Goal: Communication & Community: Connect with others

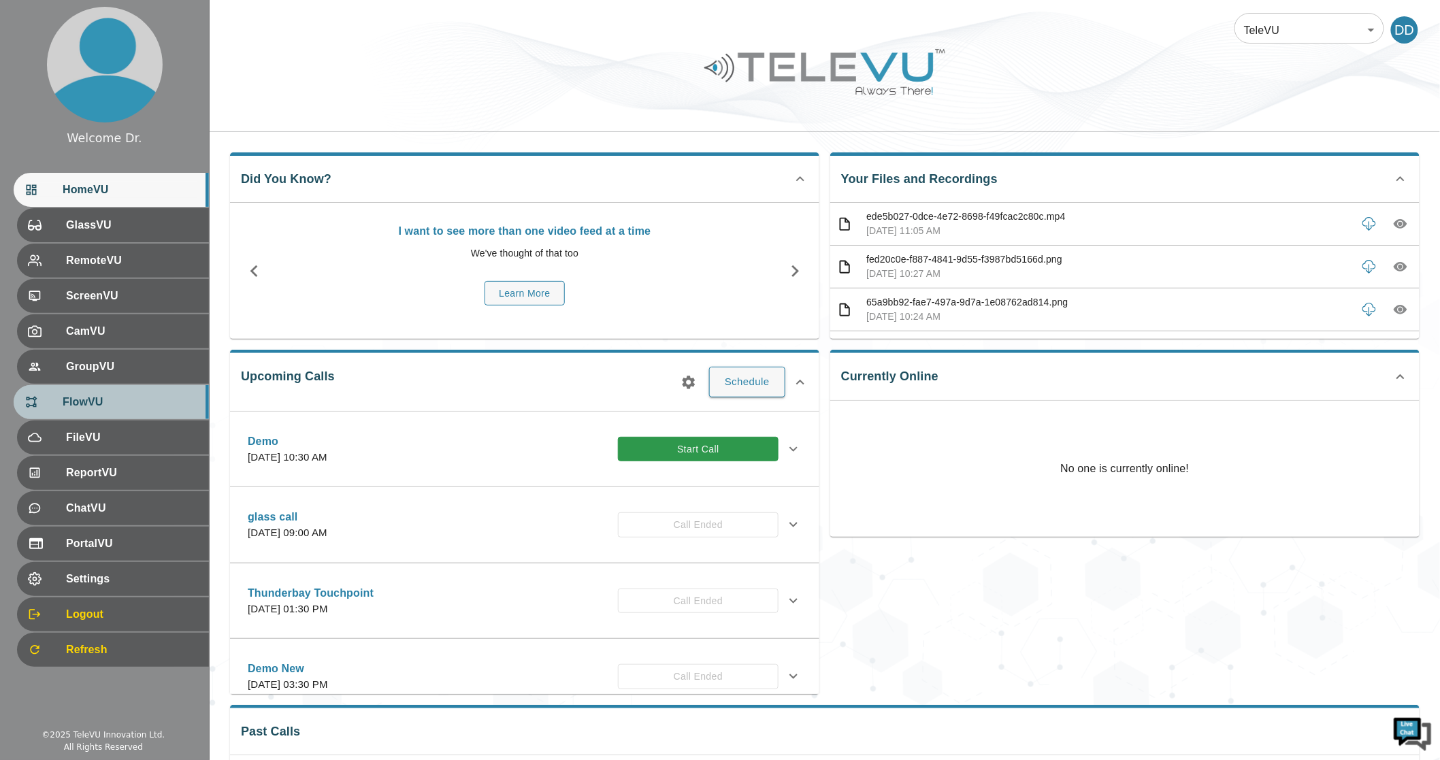
click at [87, 400] on span "FlowVU" at bounding box center [130, 402] width 135 height 16
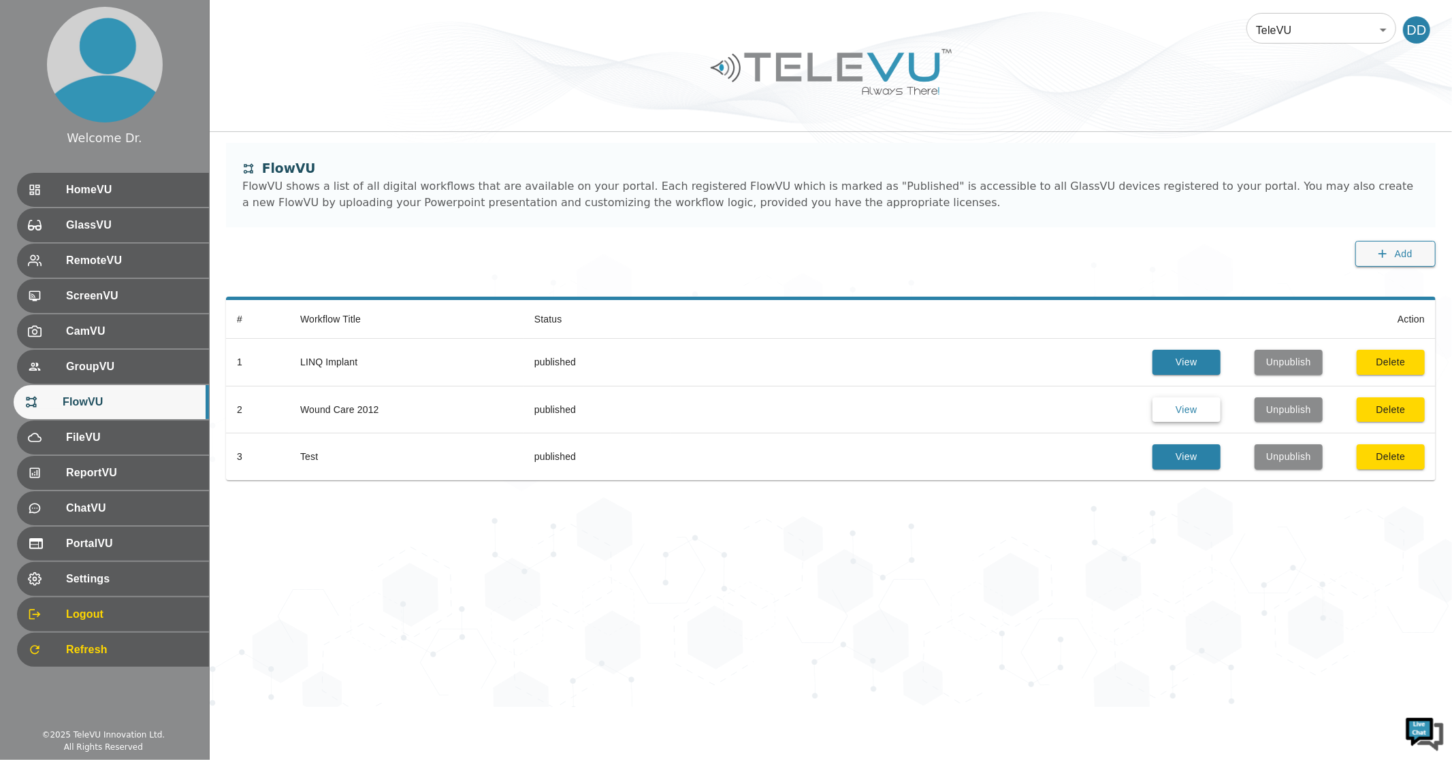
click at [1174, 405] on button "View" at bounding box center [1186, 410] width 68 height 25
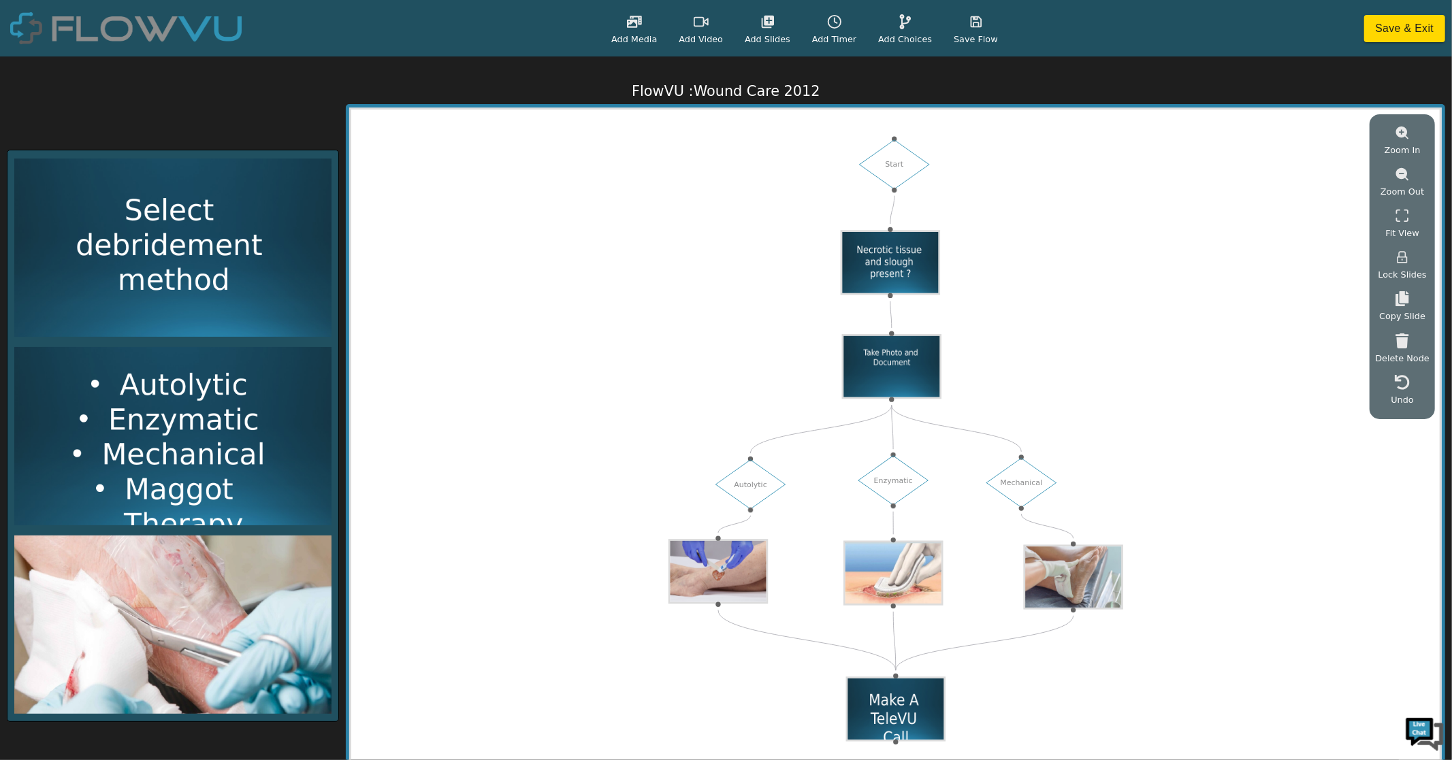
click at [898, 19] on icon at bounding box center [905, 21] width 15 height 15
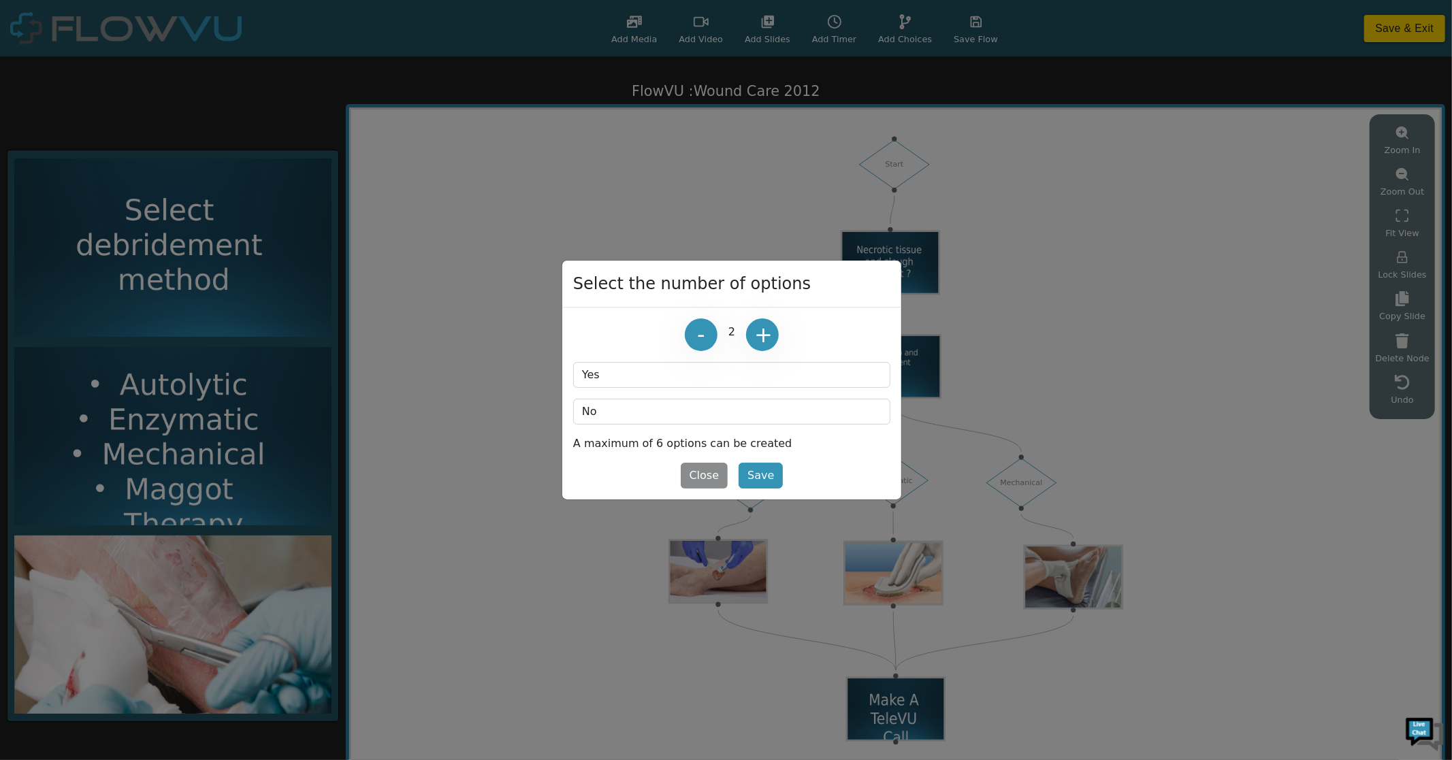
click at [766, 331] on button "+" at bounding box center [762, 335] width 33 height 33
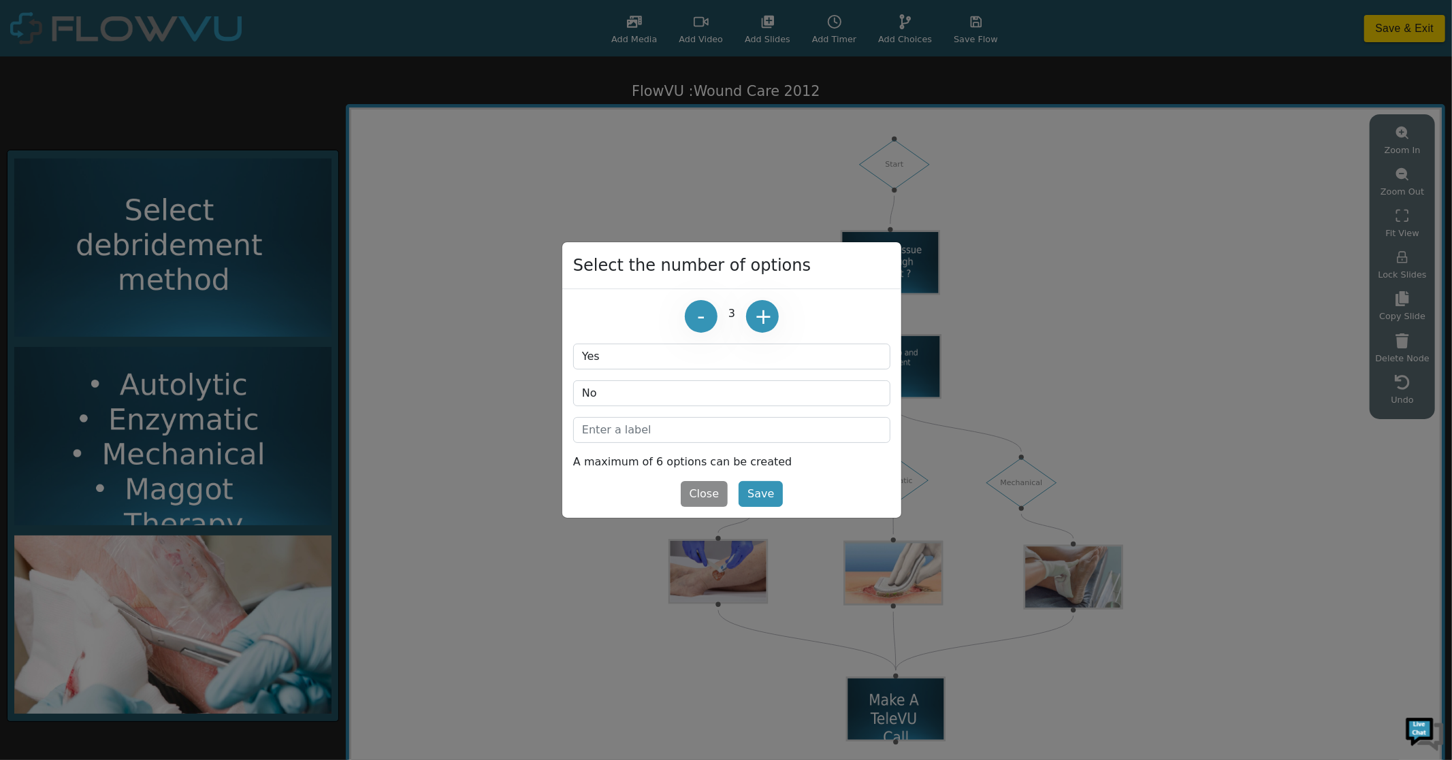
click at [766, 331] on button "+" at bounding box center [762, 316] width 33 height 33
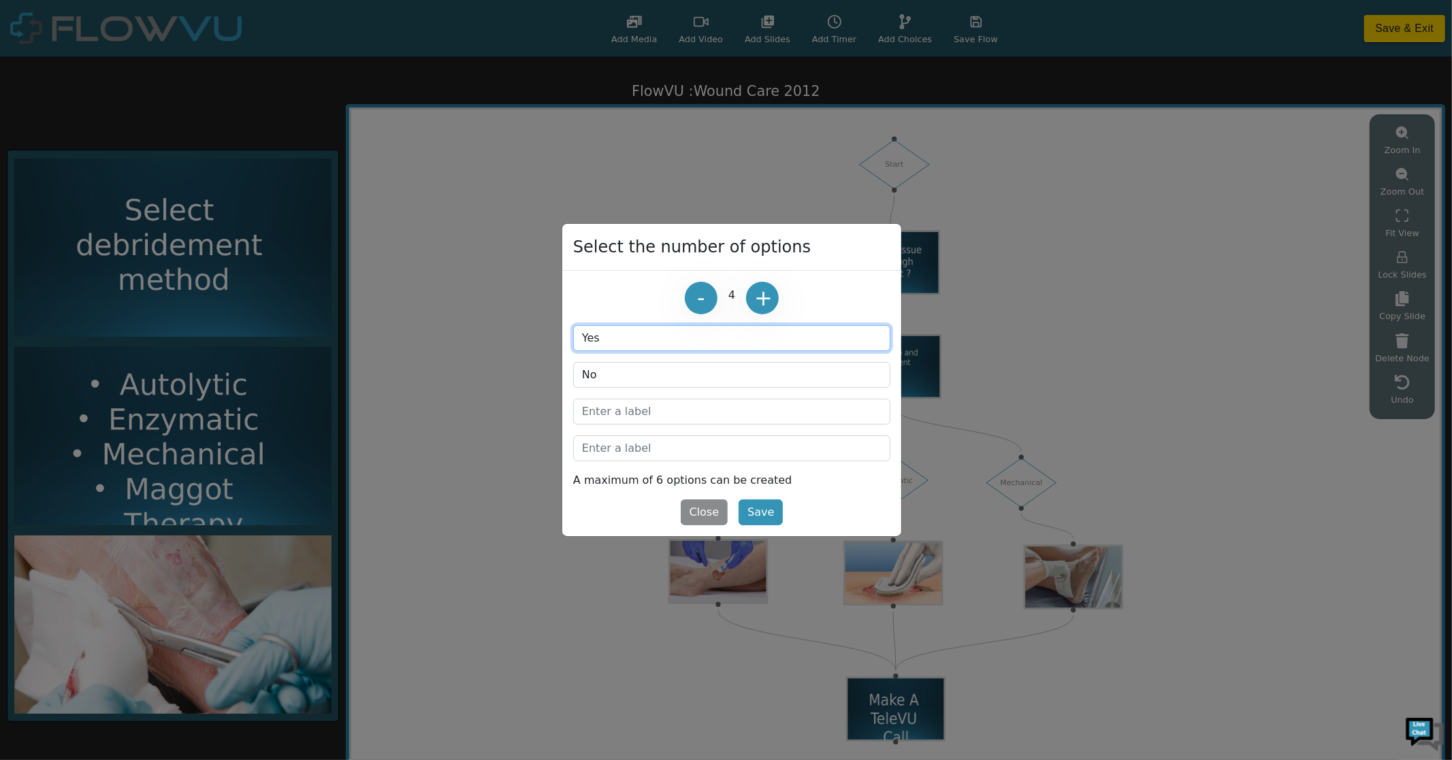
click at [637, 340] on input "Yes" at bounding box center [731, 338] width 317 height 26
click at [763, 511] on button "Save" at bounding box center [761, 513] width 44 height 26
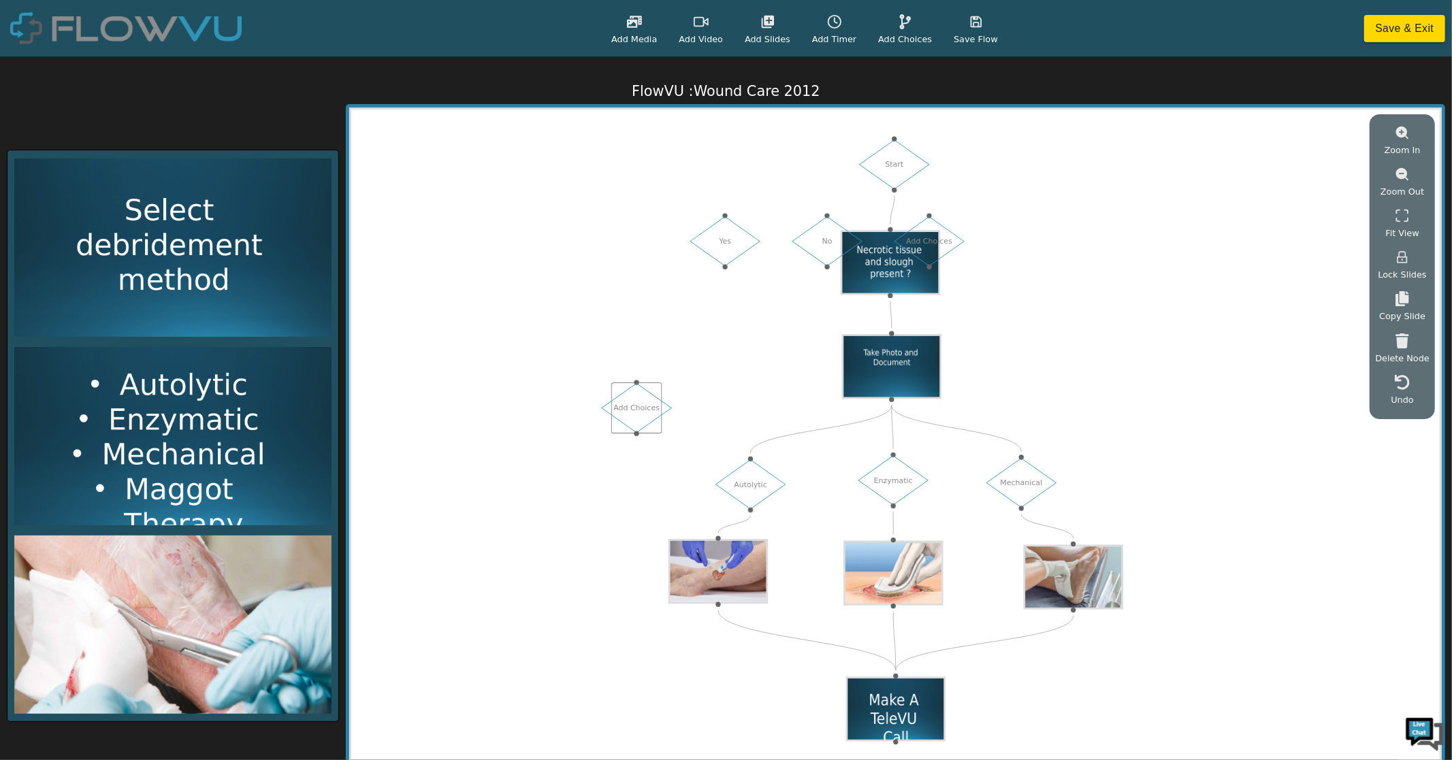
drag, startPoint x: 1046, startPoint y: 246, endPoint x: 651, endPoint y: 412, distance: 428.6
click at [651, 412] on div "Add Choices" at bounding box center [637, 423] width 50 height 80
drag, startPoint x: 730, startPoint y: 229, endPoint x: 1141, endPoint y: 338, distance: 424.7
click at [1141, 338] on div "Yes" at bounding box center [1136, 365] width 50 height 80
drag, startPoint x: 888, startPoint y: 291, endPoint x: 1145, endPoint y: 330, distance: 259.6
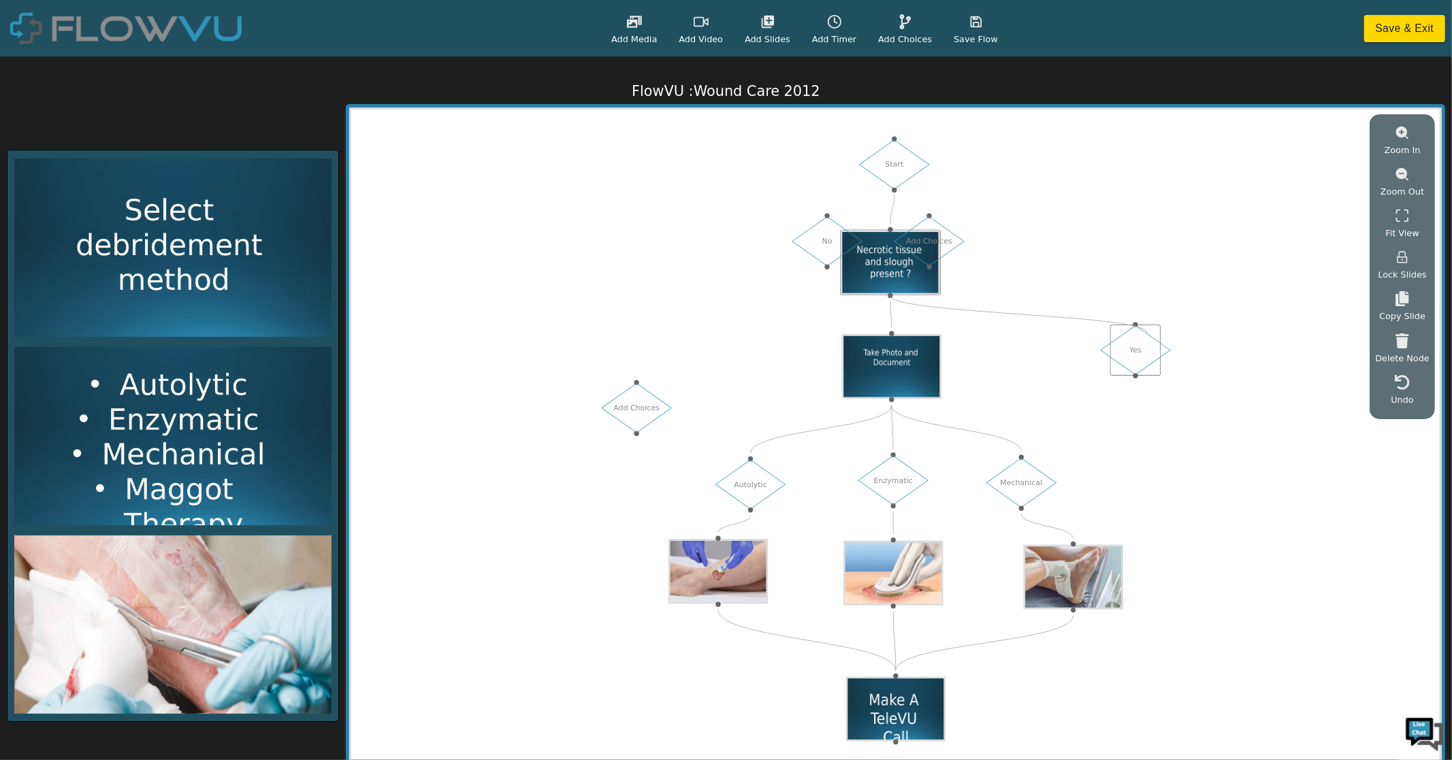
click at [1145, 330] on div "Start Autolytic Enzymatic Mechanical Yes No Add Choices Add Choices" at bounding box center [1004, 518] width 997 height 606
click at [1393, 34] on button "Save & Exit" at bounding box center [1404, 28] width 81 height 27
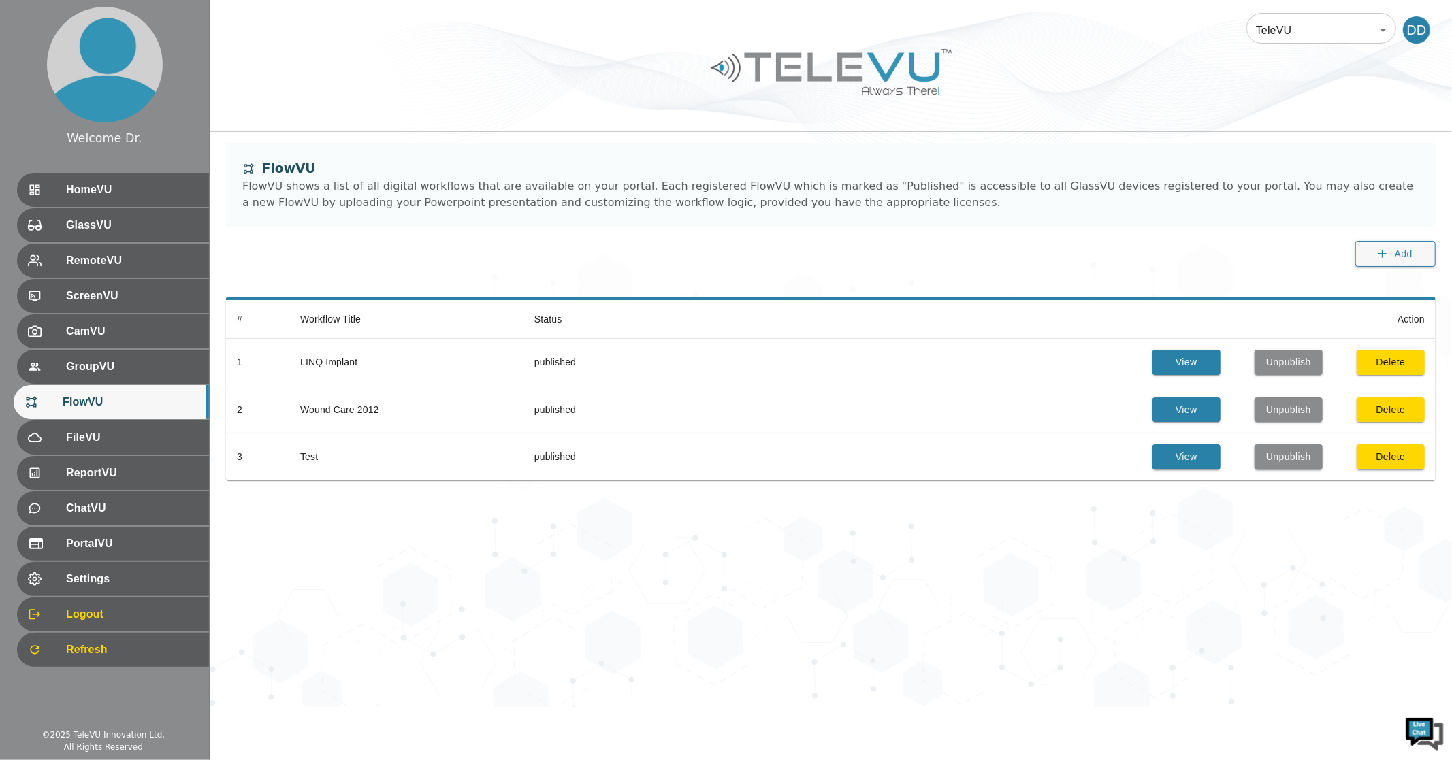
click at [1017, 582] on div "TeleVU 1 ​ DD FlowVU FlowVU shows a list of all digital workflows that are avai…" at bounding box center [831, 353] width 1242 height 707
click at [128, 198] on span "HomeVU" at bounding box center [130, 190] width 135 height 16
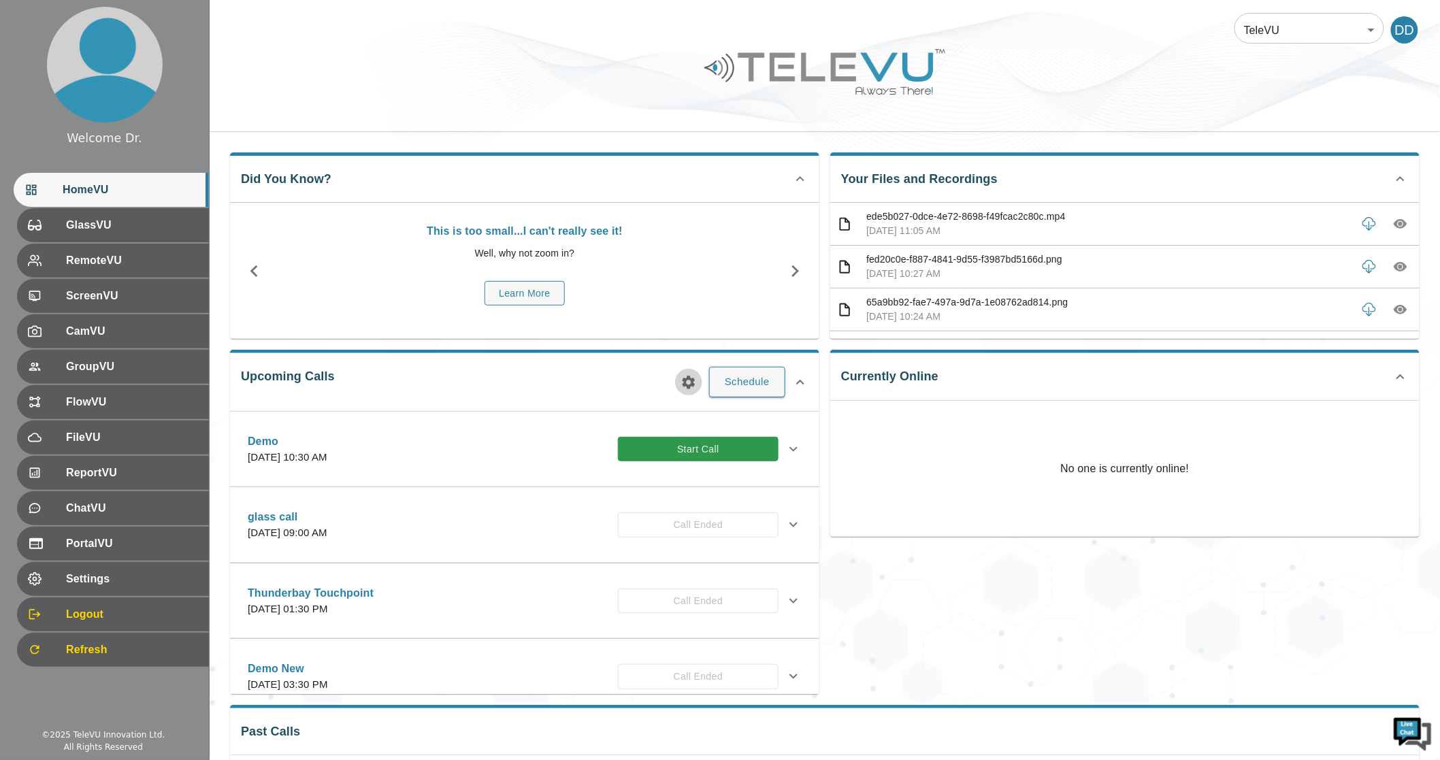
click at [695, 384] on icon "button" at bounding box center [689, 382] width 16 height 16
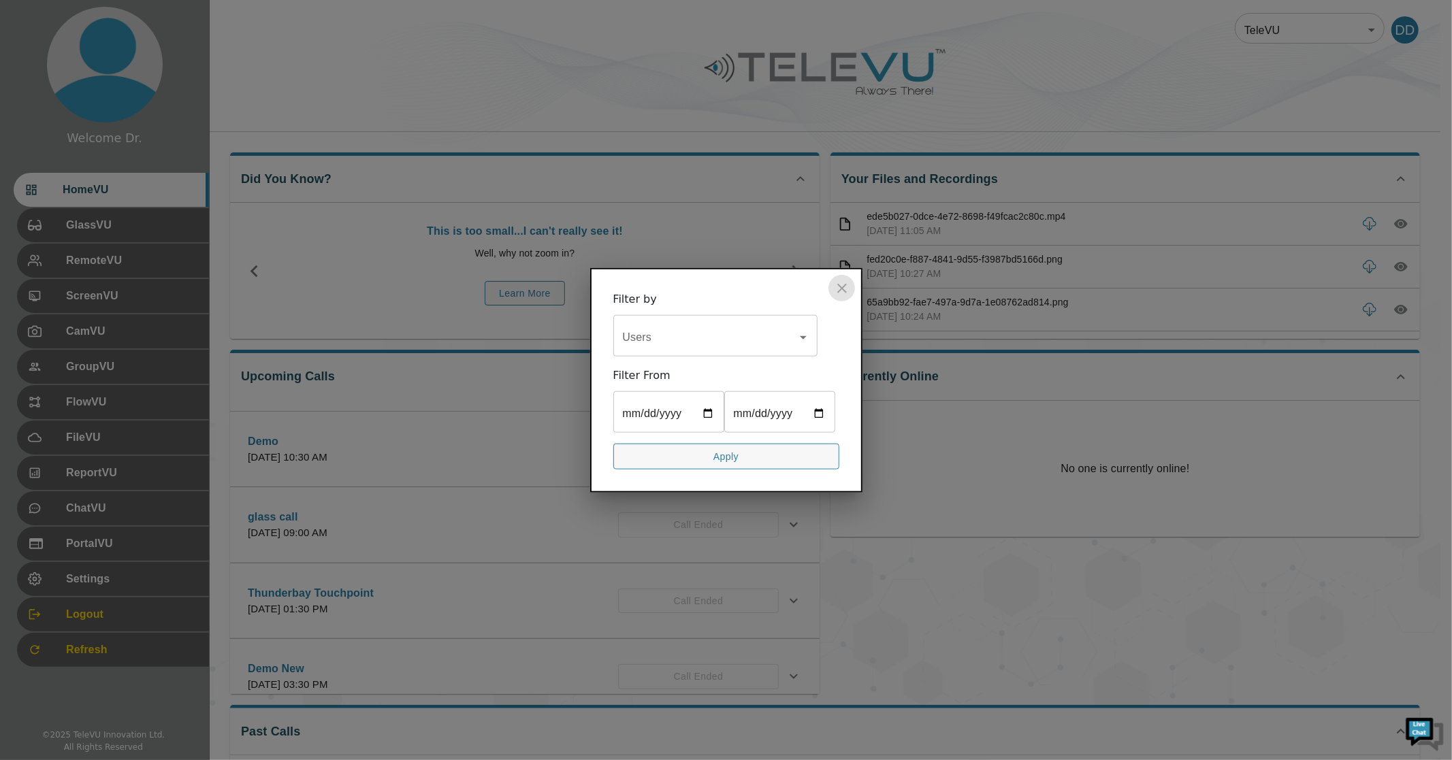
click at [841, 285] on icon "close" at bounding box center [842, 288] width 16 height 16
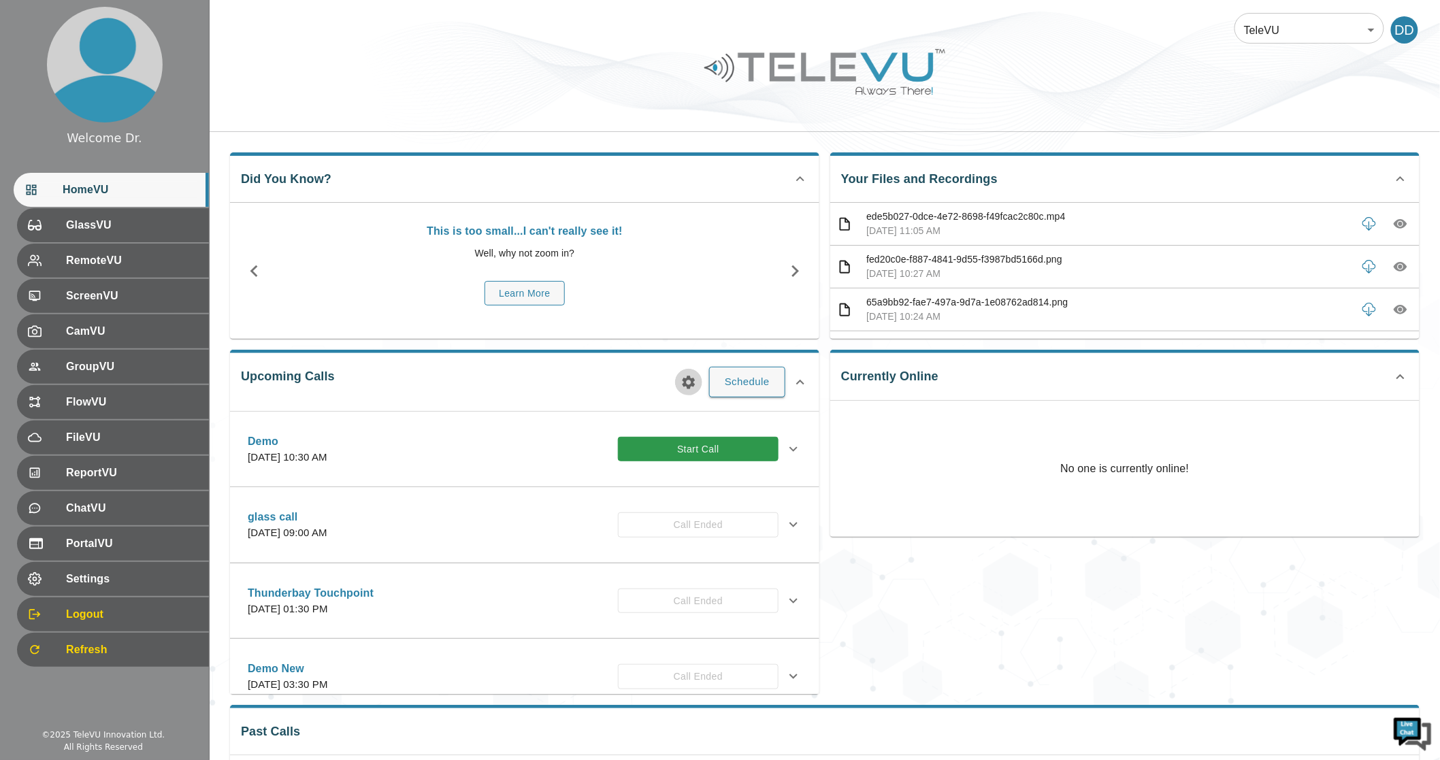
click at [681, 376] on button "button" at bounding box center [688, 382] width 27 height 27
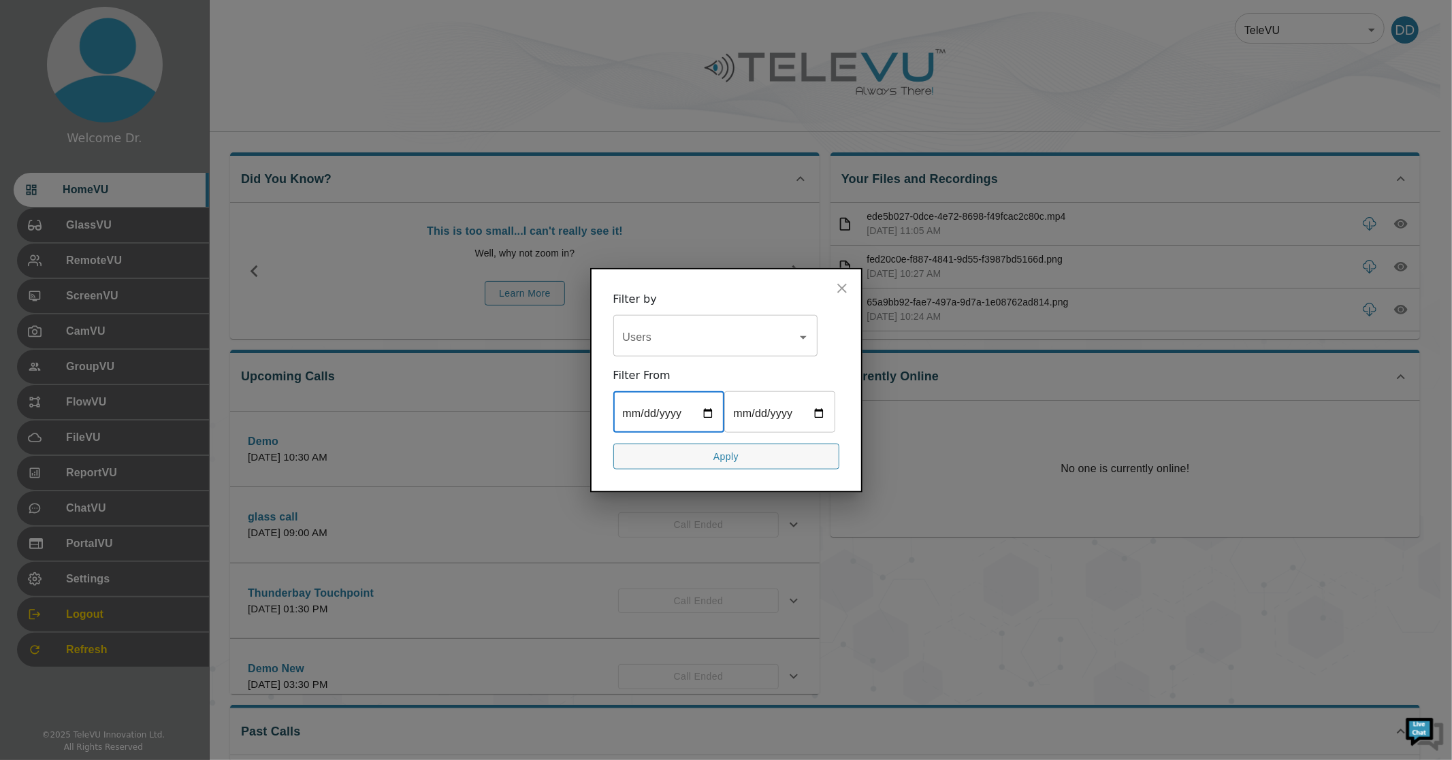
click at [702, 413] on input "date" at bounding box center [668, 413] width 111 height 38
type input "[DATE]"
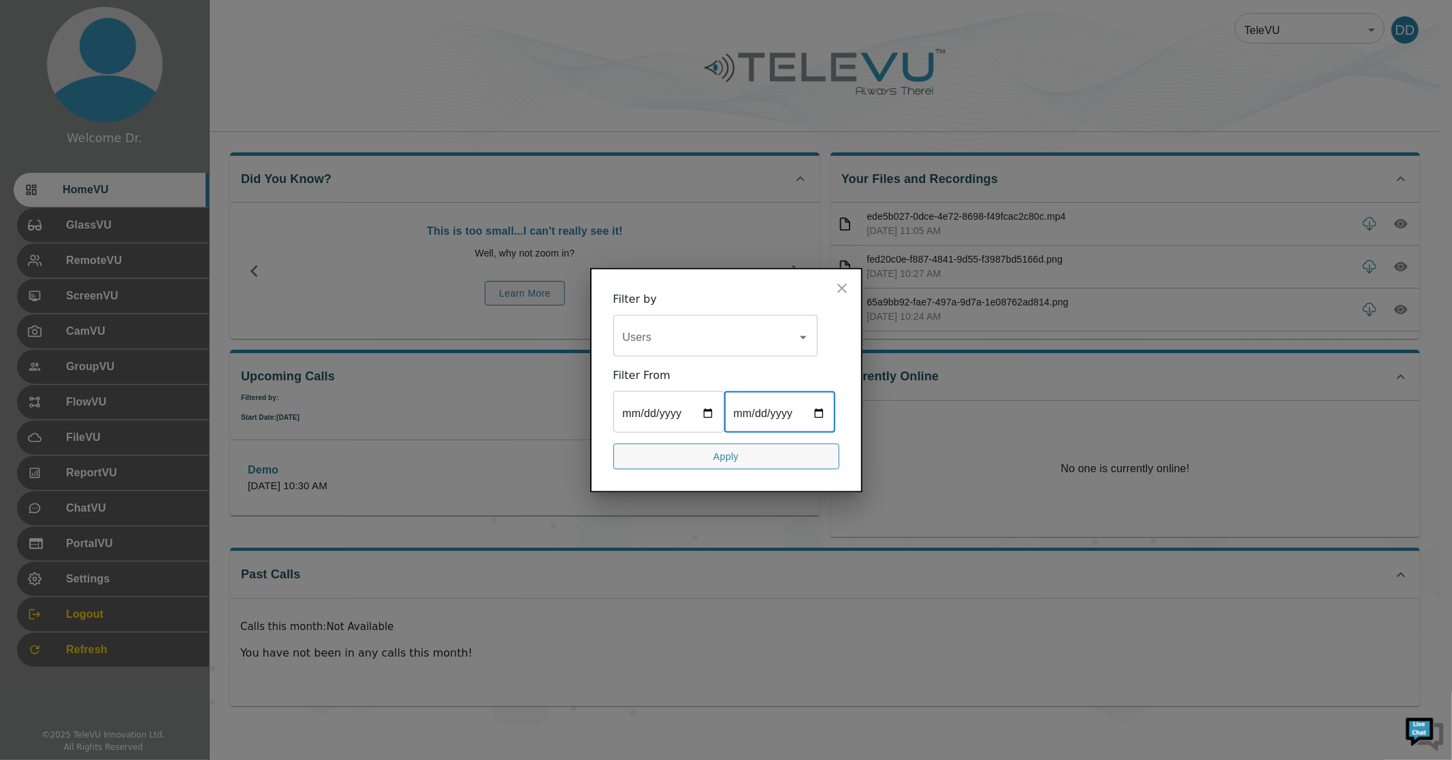
click at [822, 413] on input "date" at bounding box center [779, 413] width 111 height 38
type input "[DATE]"
click at [751, 464] on button "Apply" at bounding box center [726, 456] width 226 height 27
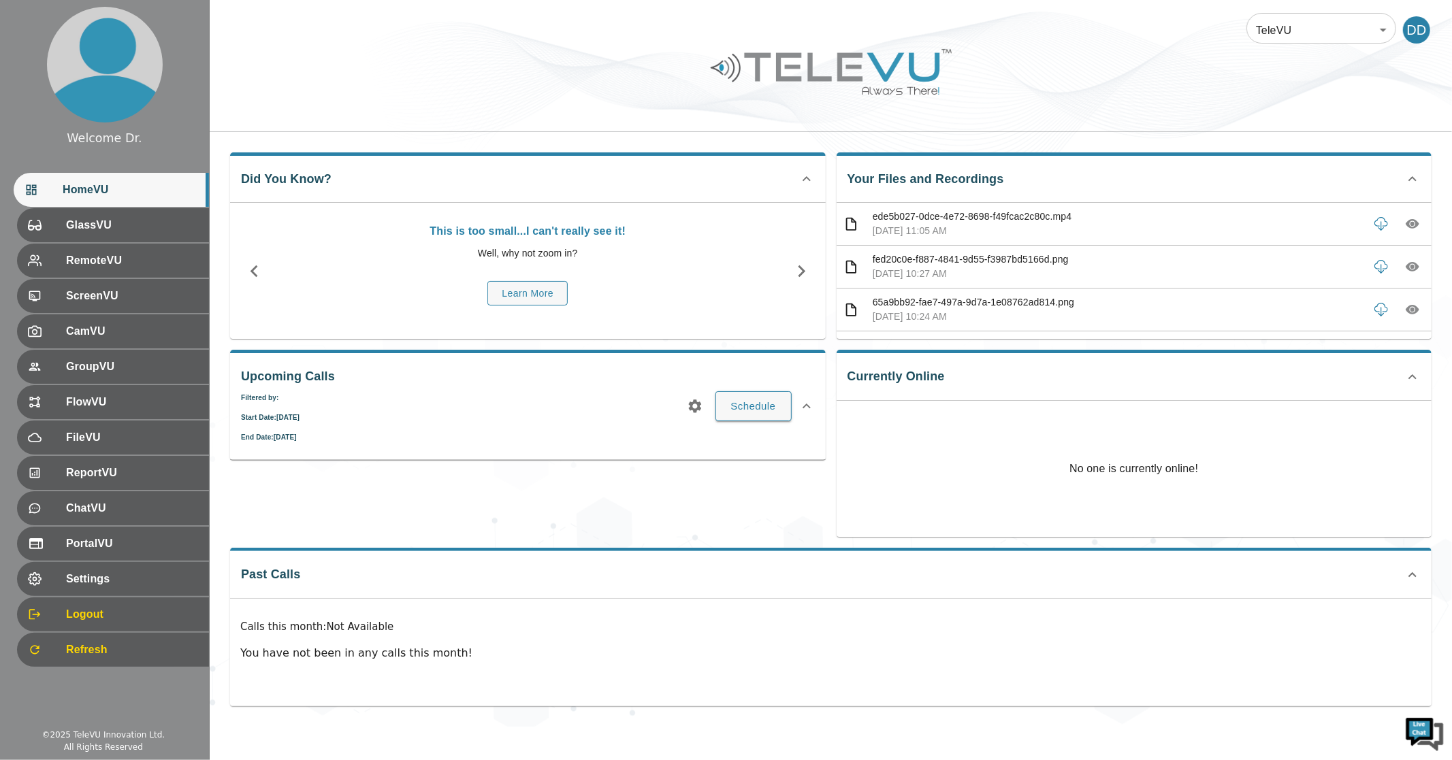
click at [697, 409] on icon "button" at bounding box center [694, 406] width 13 height 13
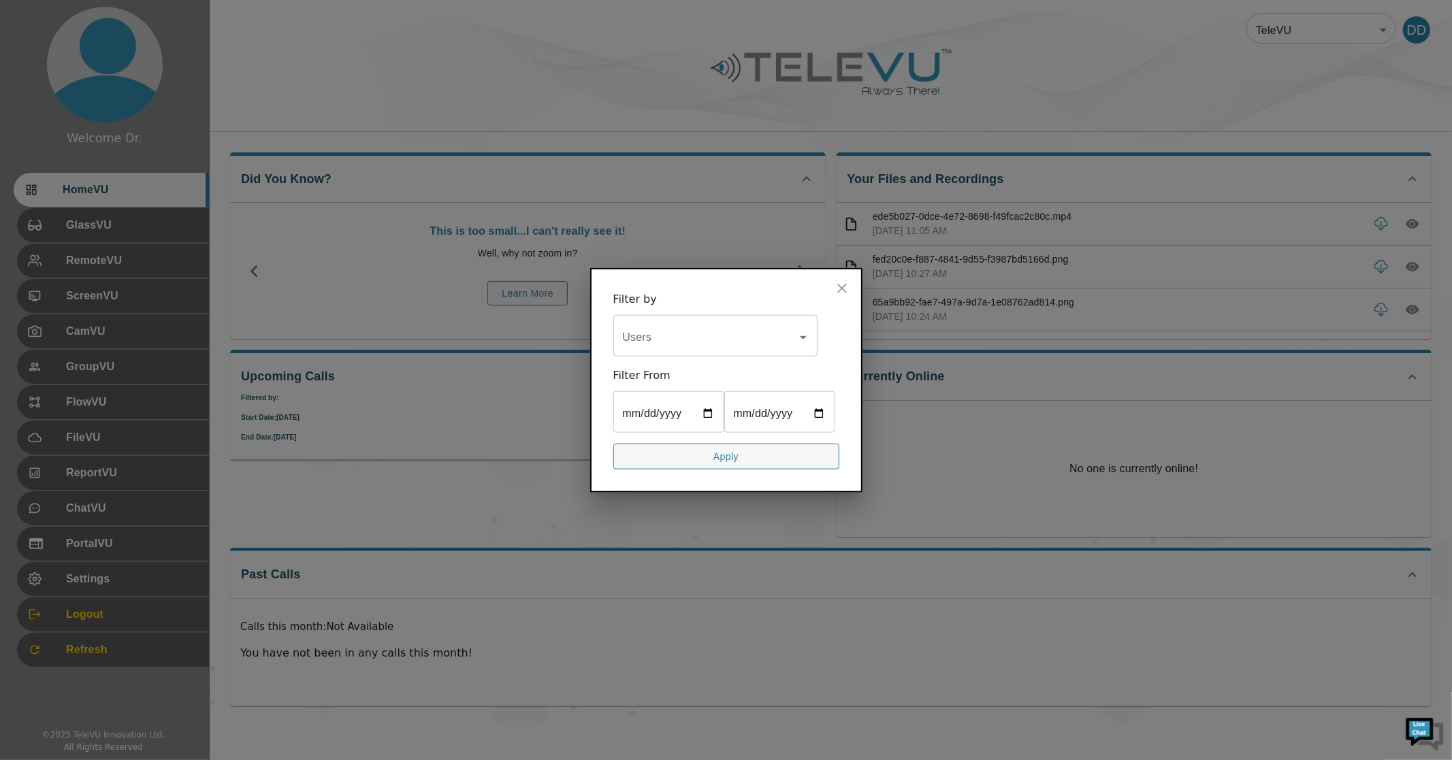
click at [709, 412] on input "[DATE]" at bounding box center [668, 413] width 111 height 38
type input "[DATE]"
click at [745, 450] on button "Apply" at bounding box center [726, 456] width 226 height 27
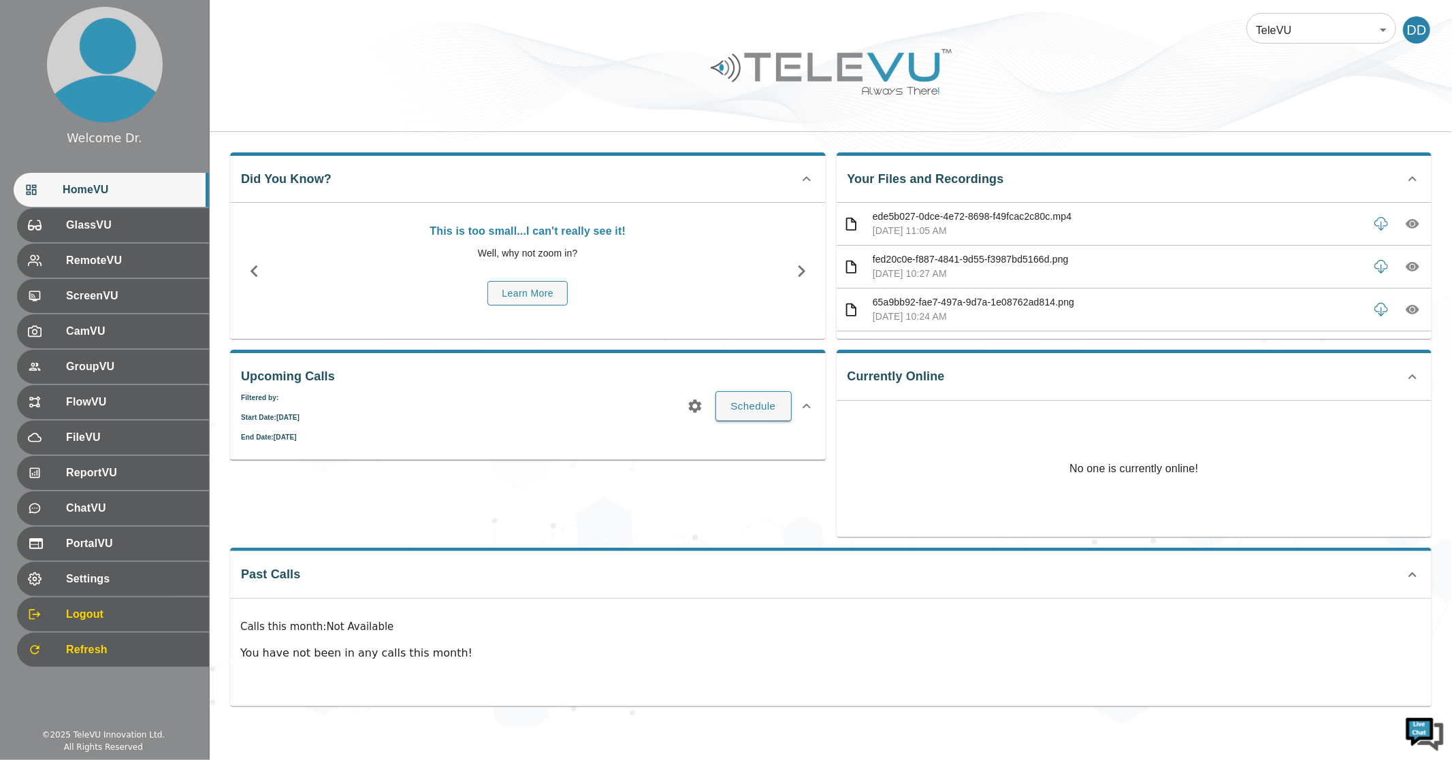
click at [679, 403] on div "Upcoming Calls Filtered by: Start Date : [DATE] End Date : [DATE] Schedule" at bounding box center [528, 405] width 596 height 110
click at [691, 405] on icon "button" at bounding box center [694, 406] width 13 height 13
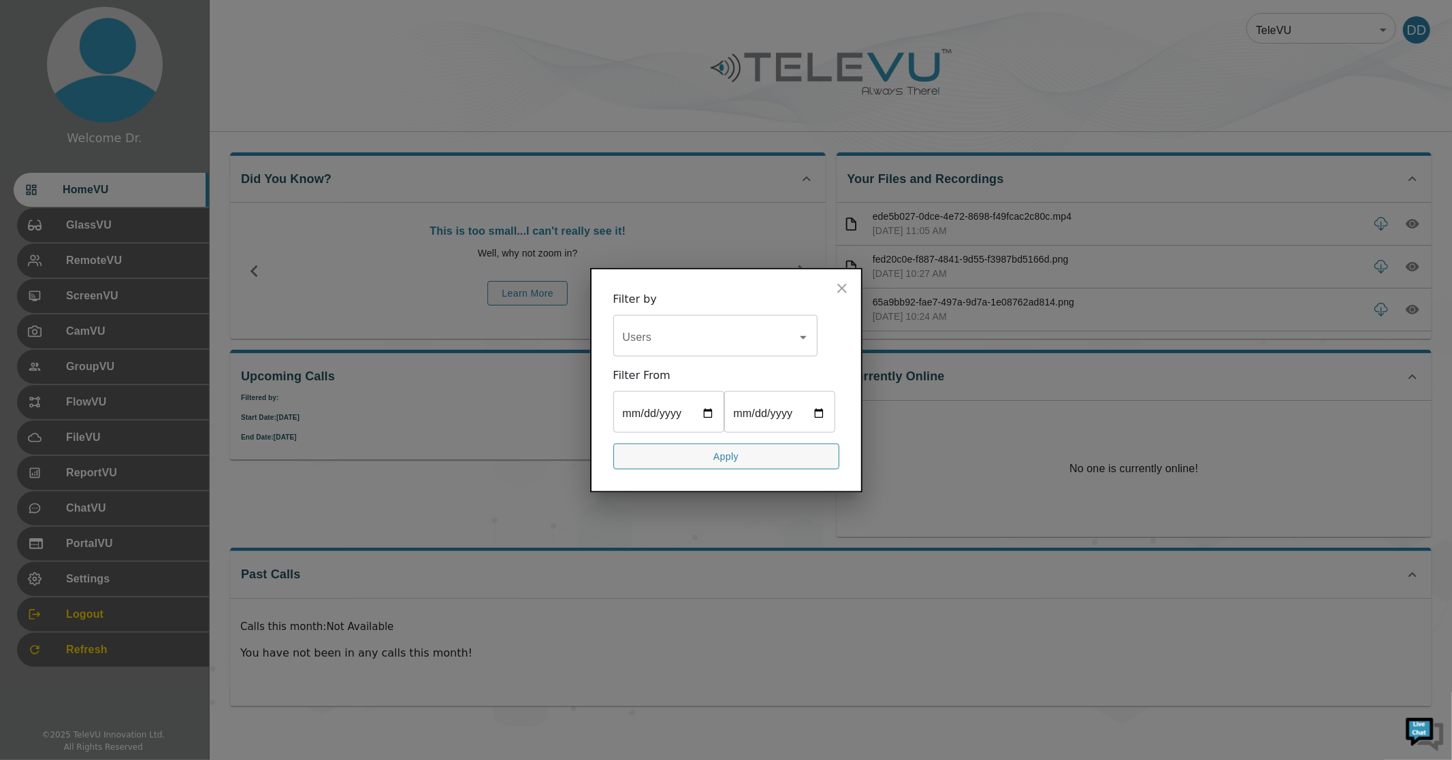
click at [820, 417] on input "[DATE]" at bounding box center [779, 413] width 111 height 38
type input "[DATE]"
click at [785, 462] on button "Apply" at bounding box center [726, 456] width 226 height 27
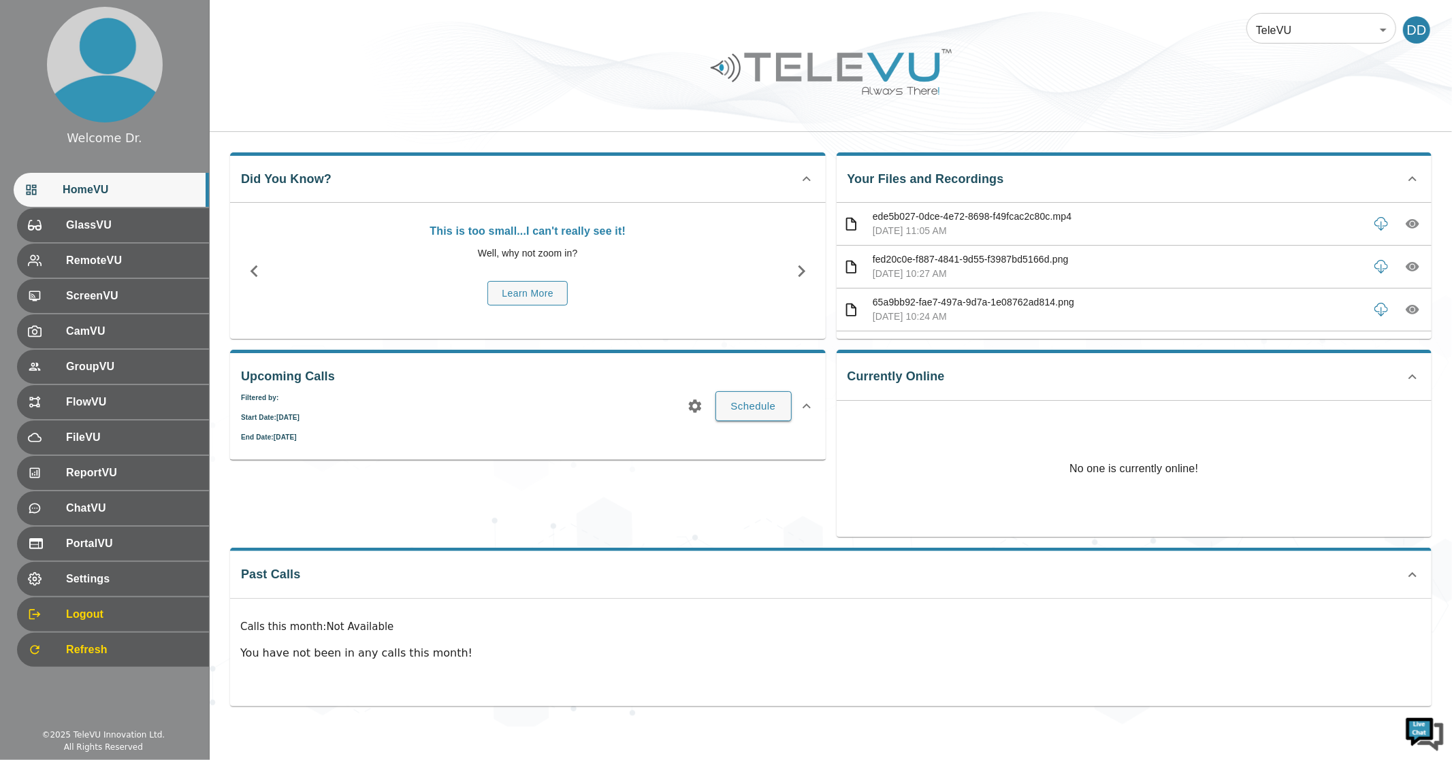
click at [700, 411] on icon "button" at bounding box center [695, 406] width 16 height 16
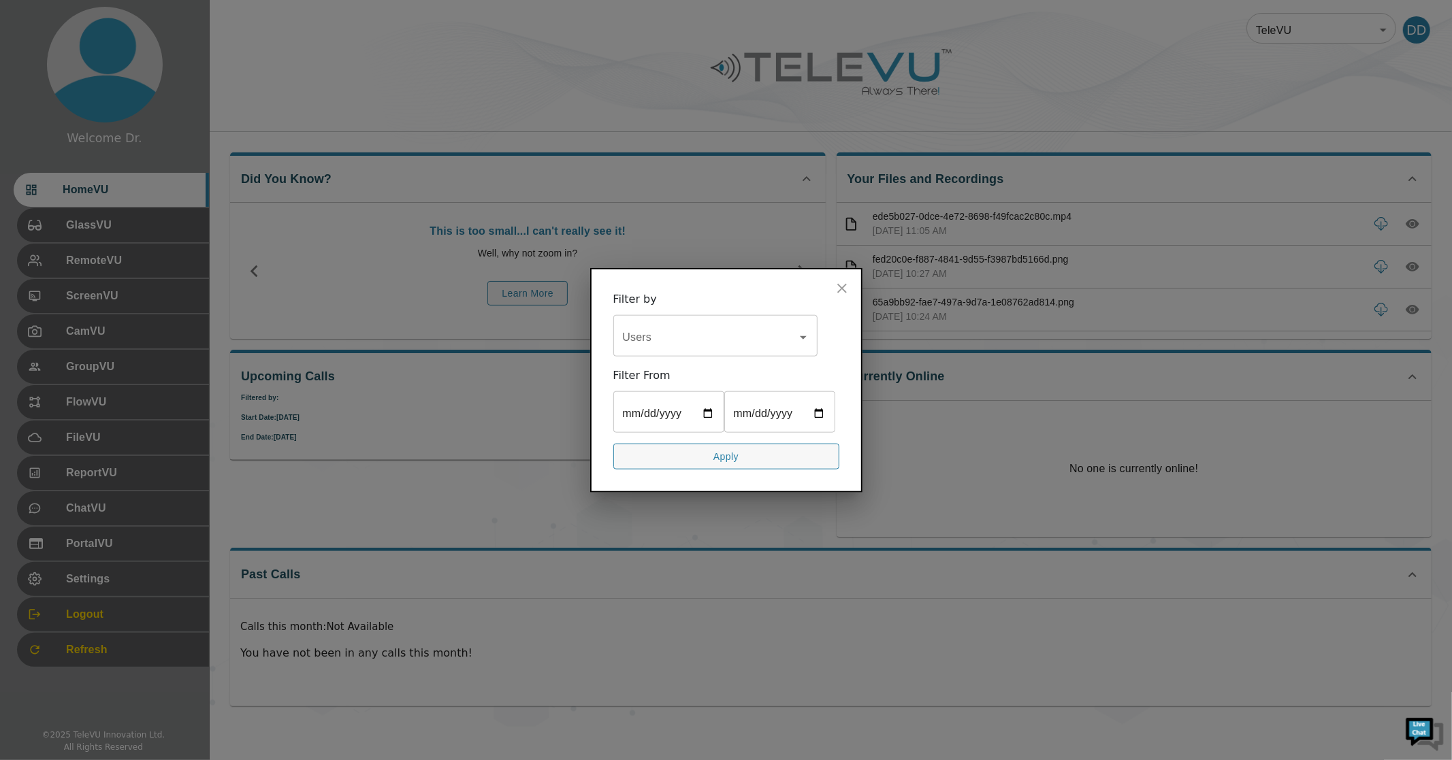
click at [708, 418] on input "[DATE]" at bounding box center [668, 413] width 111 height 38
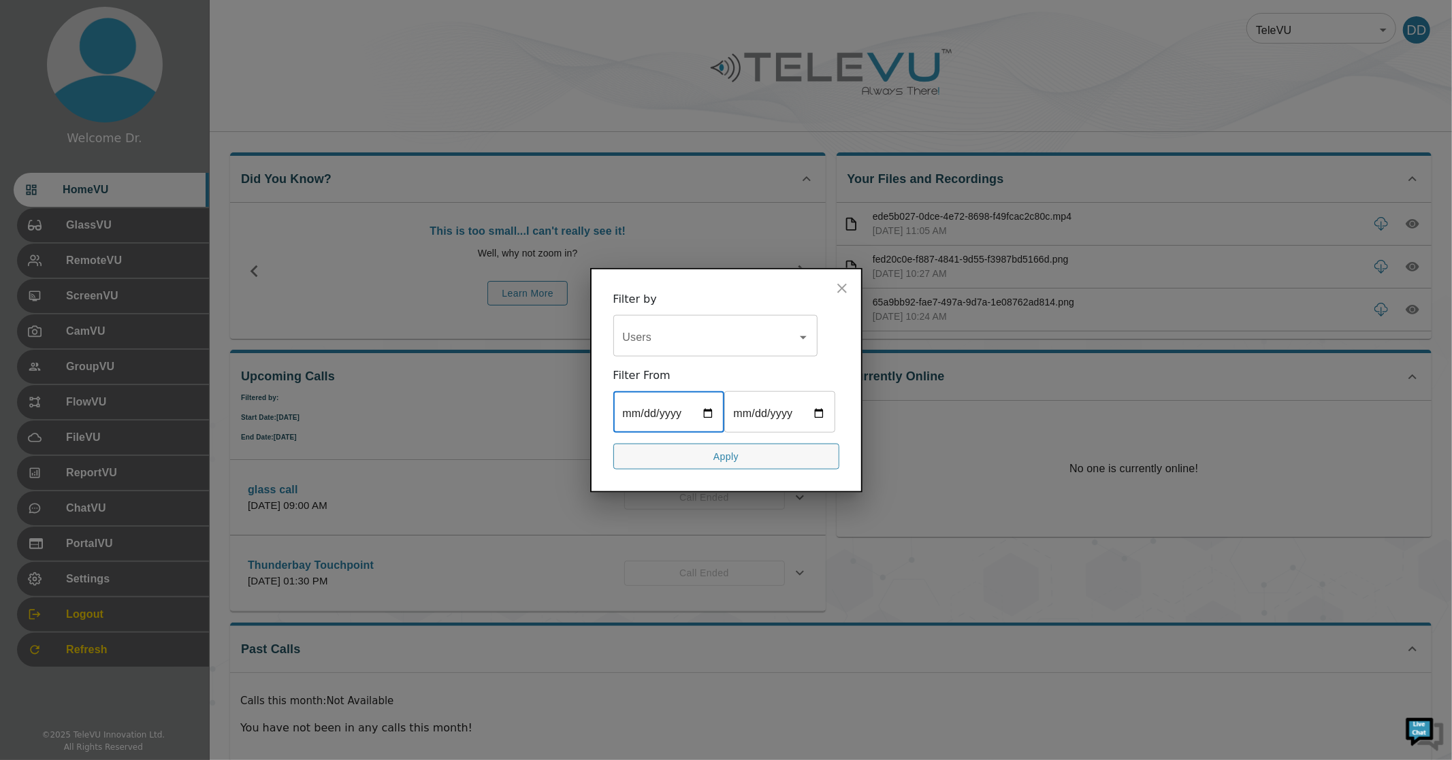
type input "[DATE]"
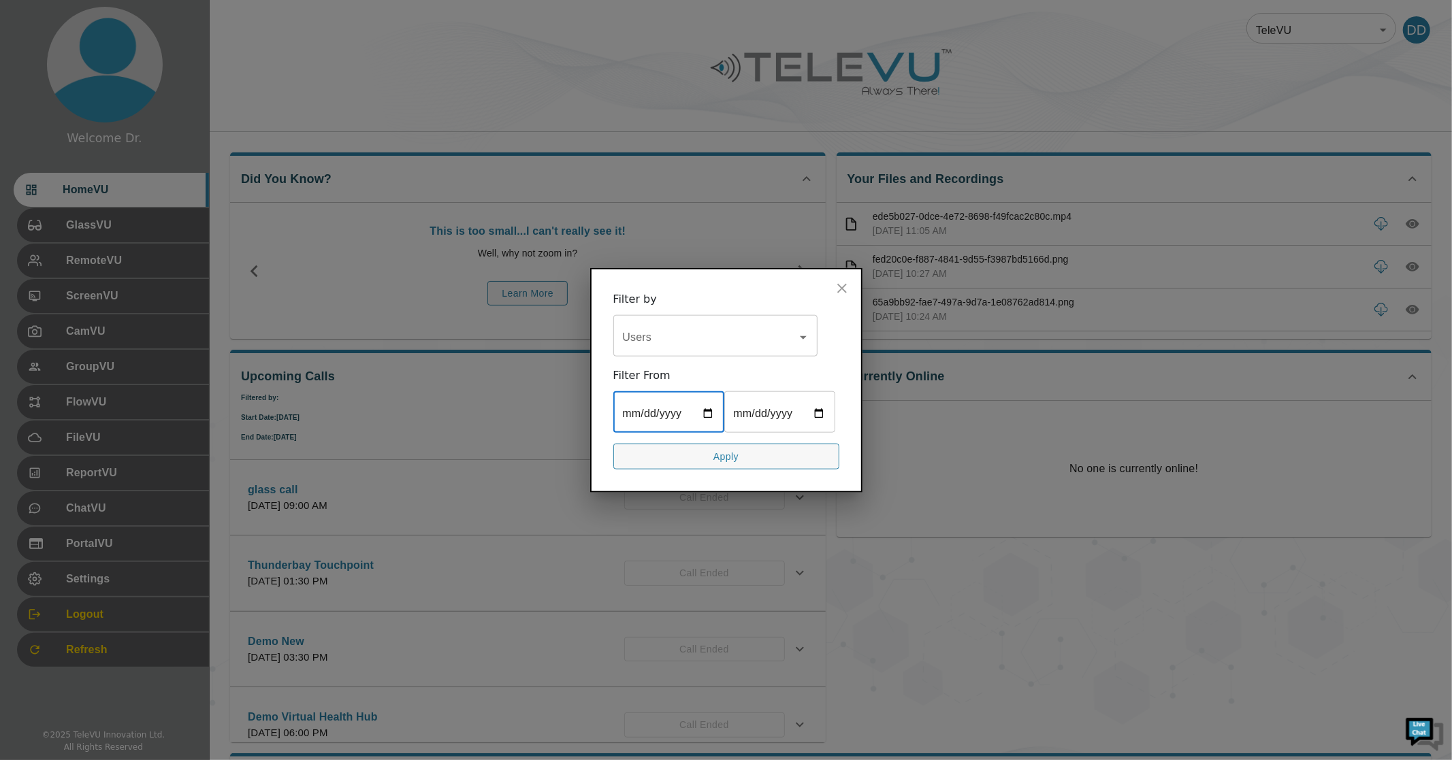
click at [745, 459] on button "Apply" at bounding box center [726, 456] width 226 height 27
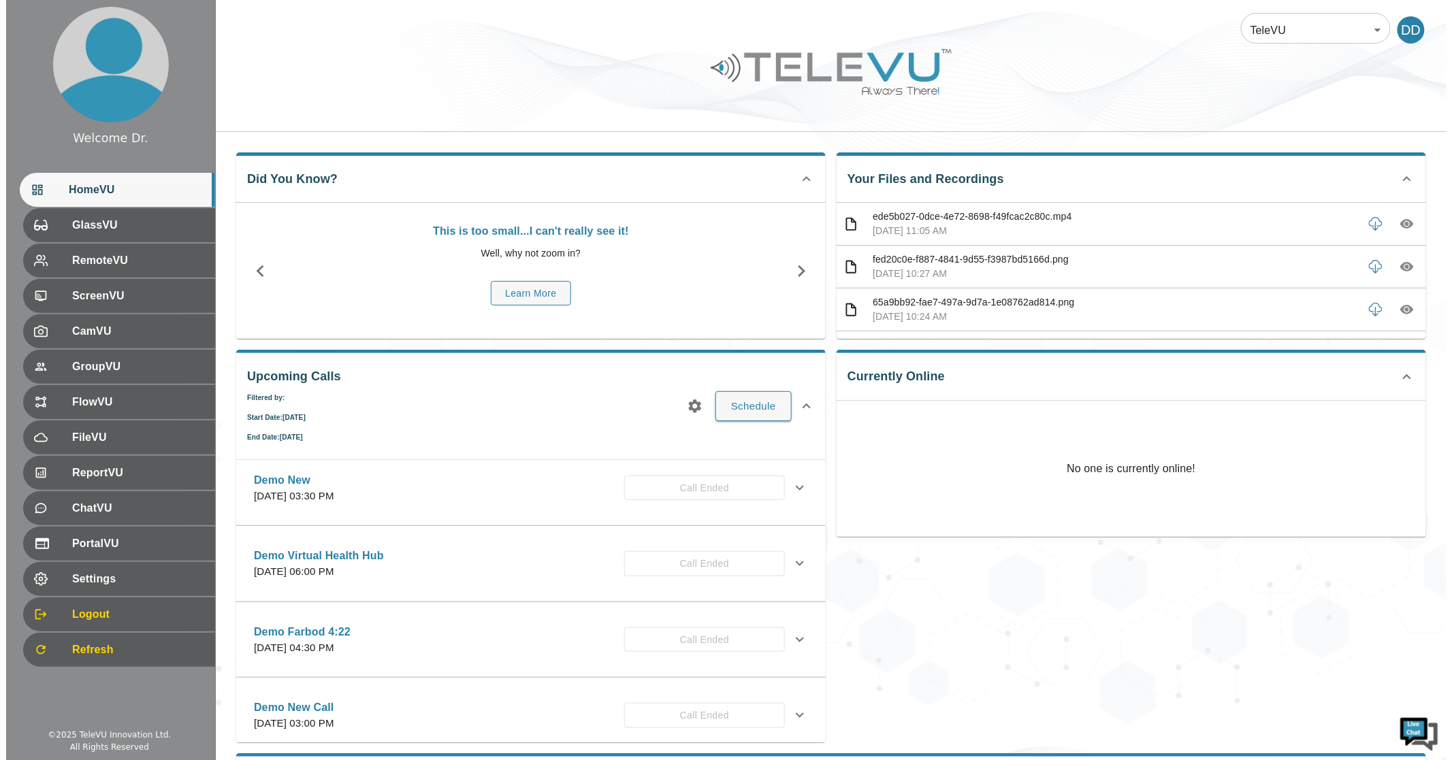
scroll to position [23, 0]
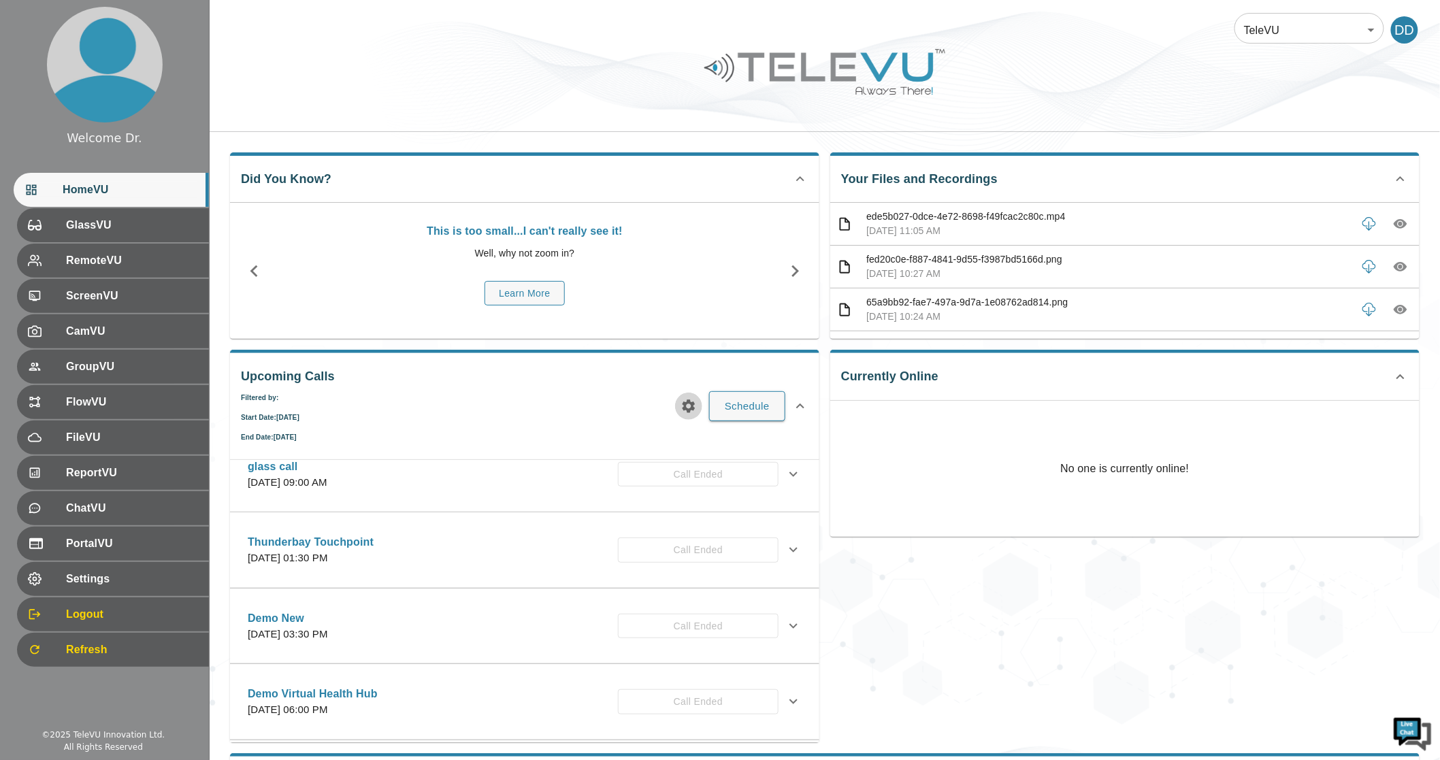
click at [689, 402] on icon "button" at bounding box center [689, 406] width 13 height 13
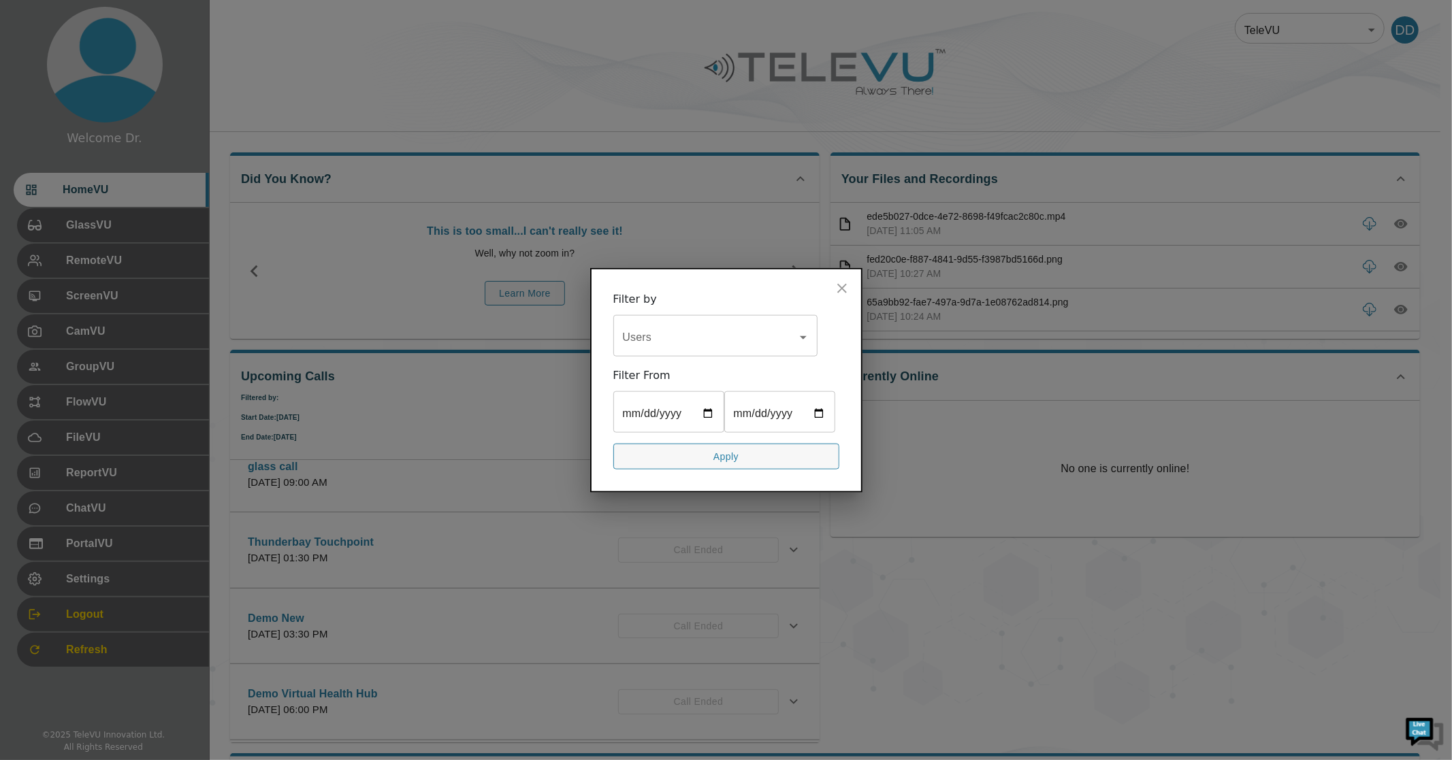
click at [824, 413] on input "[DATE]" at bounding box center [779, 413] width 111 height 38
type input "[DATE]"
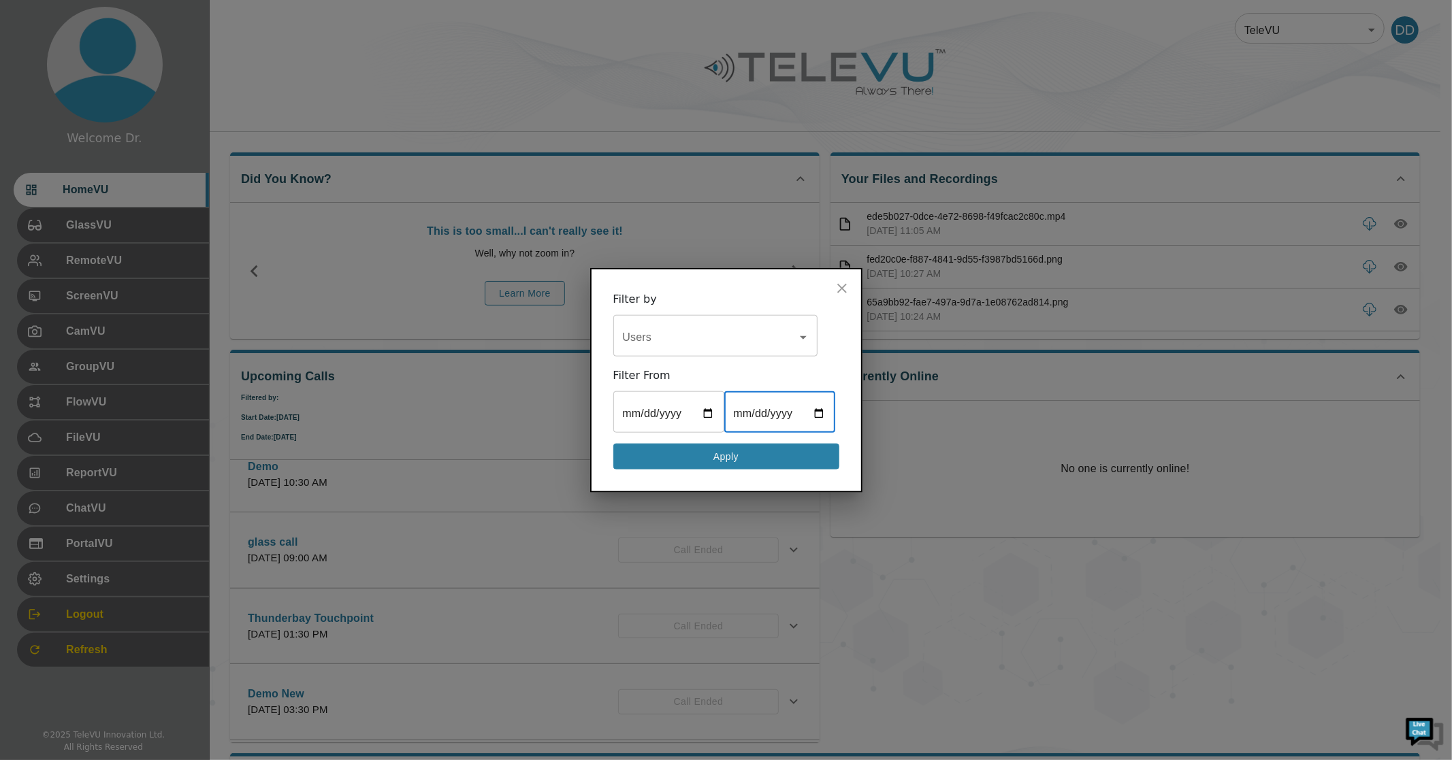
click at [715, 457] on button "Apply" at bounding box center [726, 456] width 226 height 27
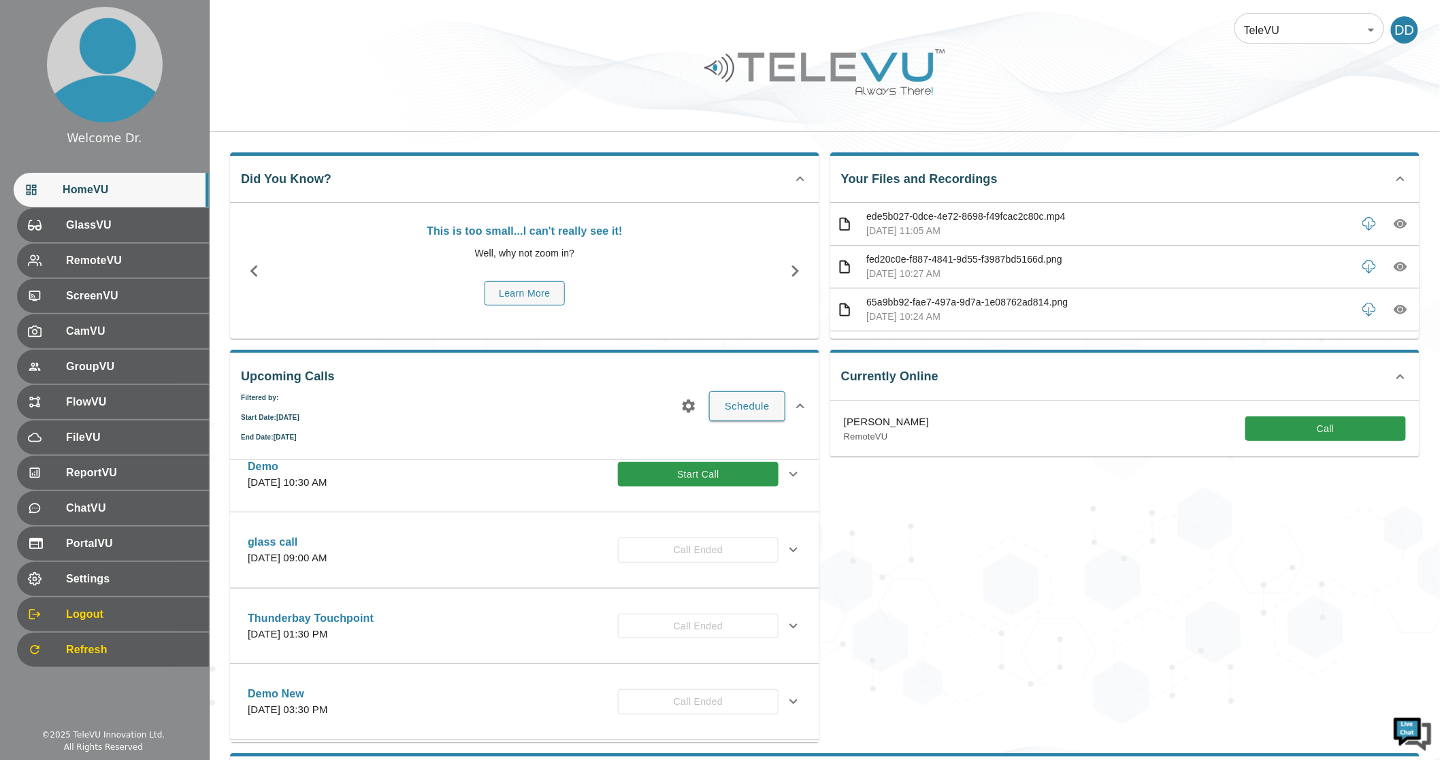
click at [691, 406] on icon "button" at bounding box center [689, 406] width 16 height 16
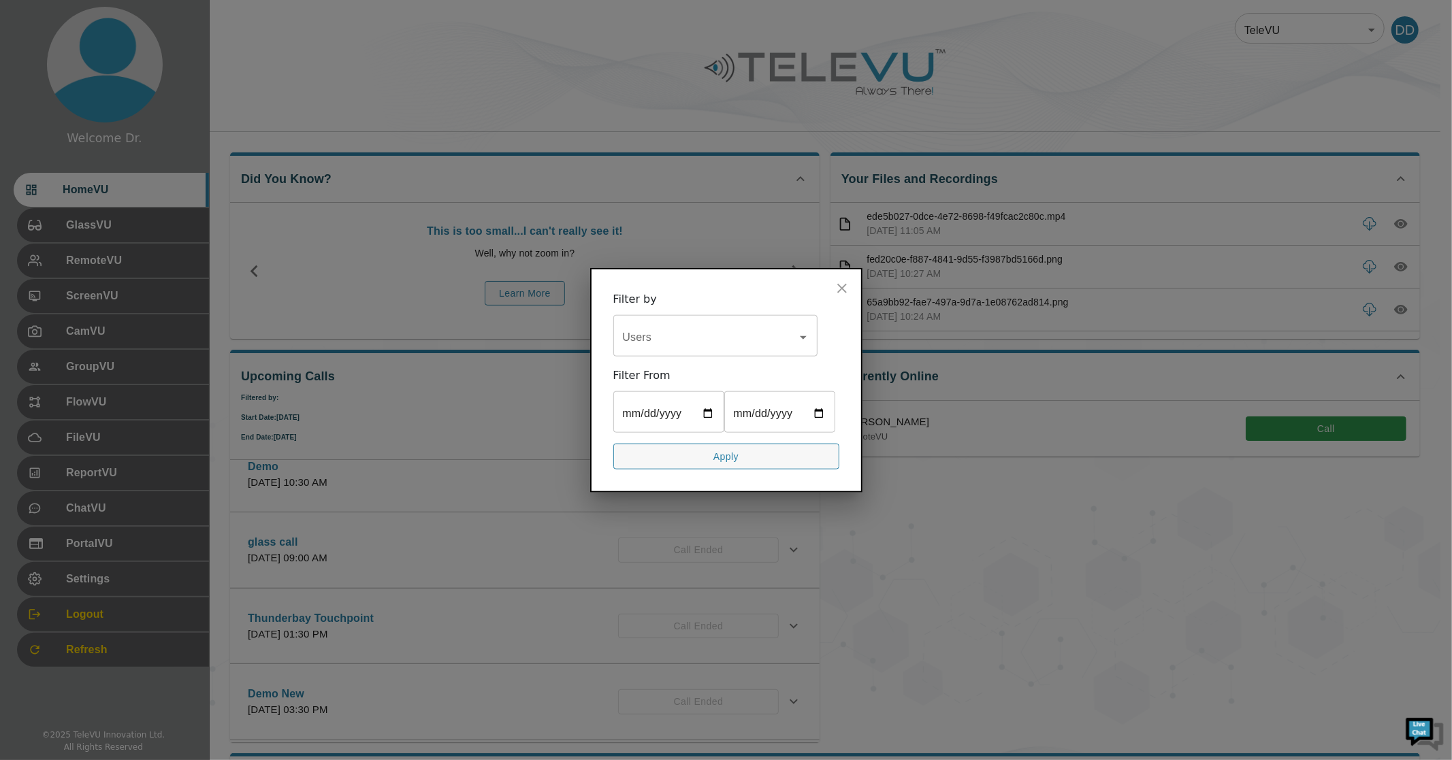
click at [771, 374] on div "Filter From" at bounding box center [726, 375] width 226 height 16
click at [794, 325] on div "Users" at bounding box center [715, 337] width 204 height 38
click at [804, 334] on icon "Open" at bounding box center [803, 337] width 16 height 16
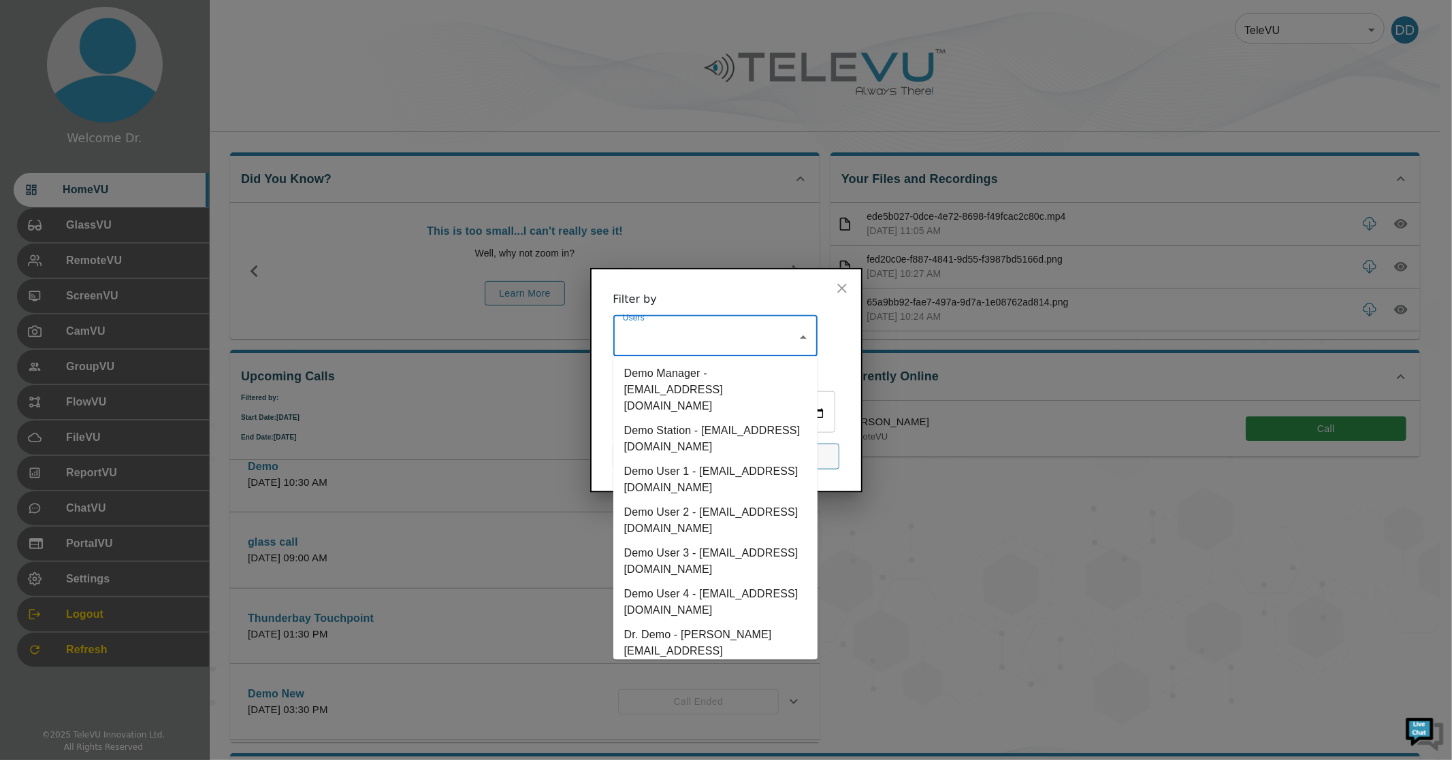
click at [712, 419] on li "Demo Station - [EMAIL_ADDRESS][DOMAIN_NAME]" at bounding box center [715, 439] width 204 height 41
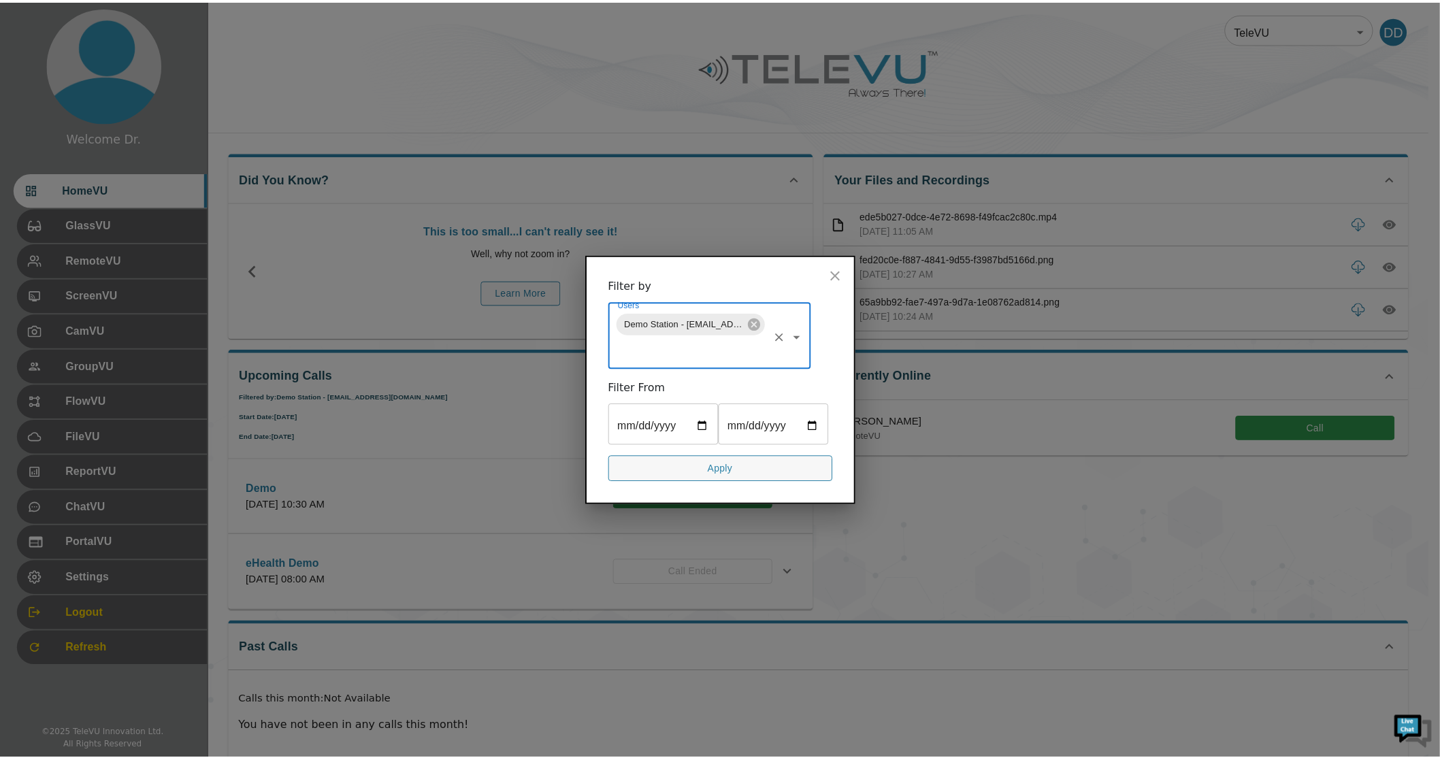
scroll to position [0, 0]
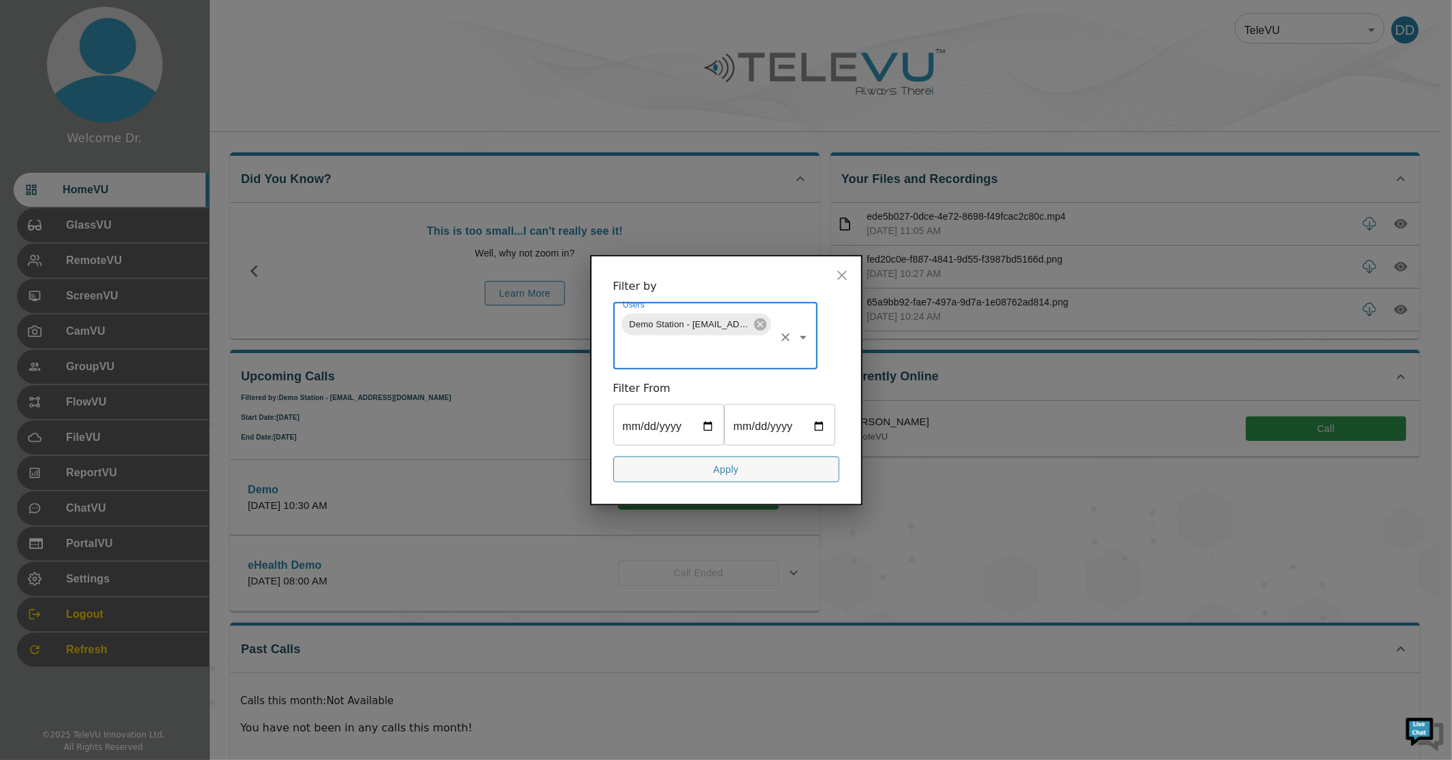
click at [807, 340] on icon "Open" at bounding box center [803, 337] width 16 height 16
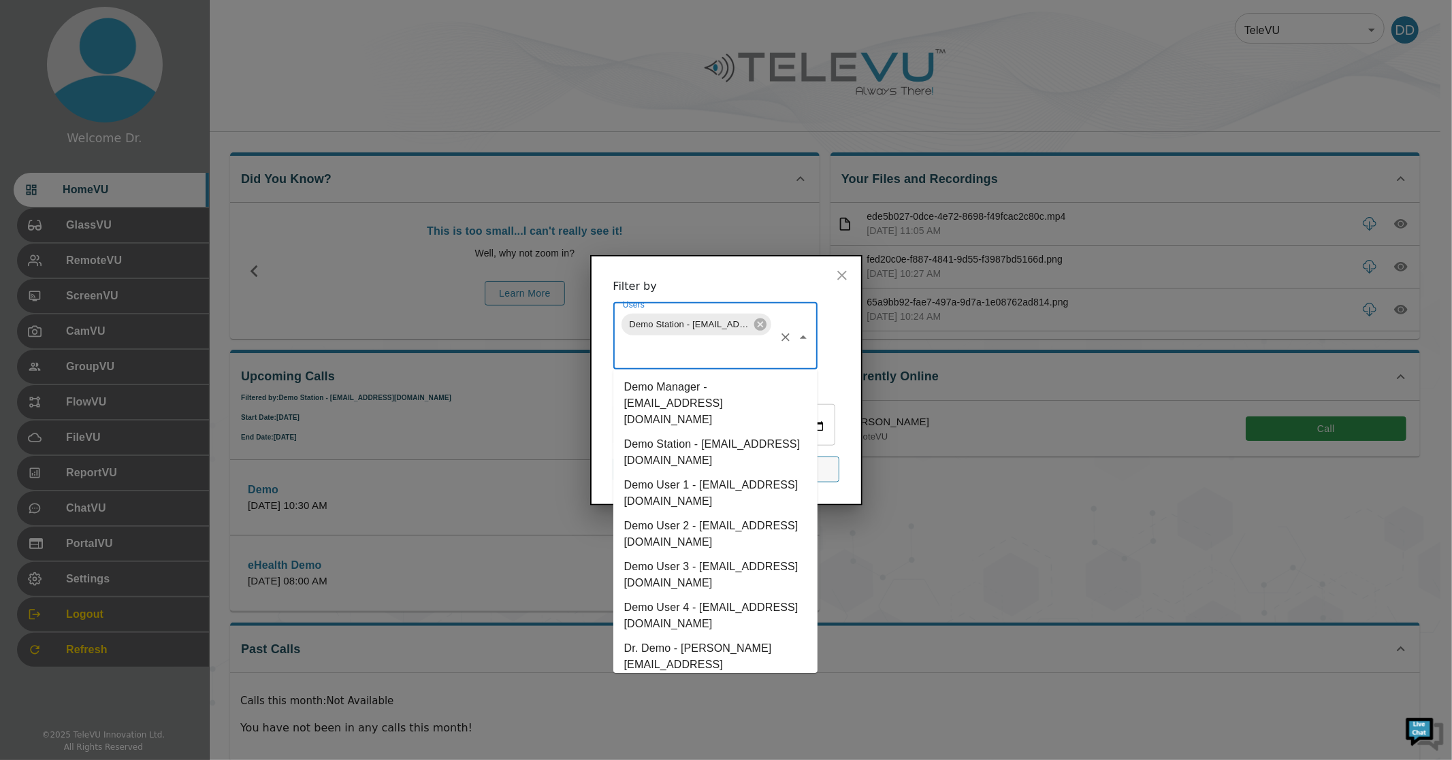
click at [674, 519] on li "Demo User 2 - [EMAIL_ADDRESS][DOMAIN_NAME]" at bounding box center [715, 534] width 204 height 41
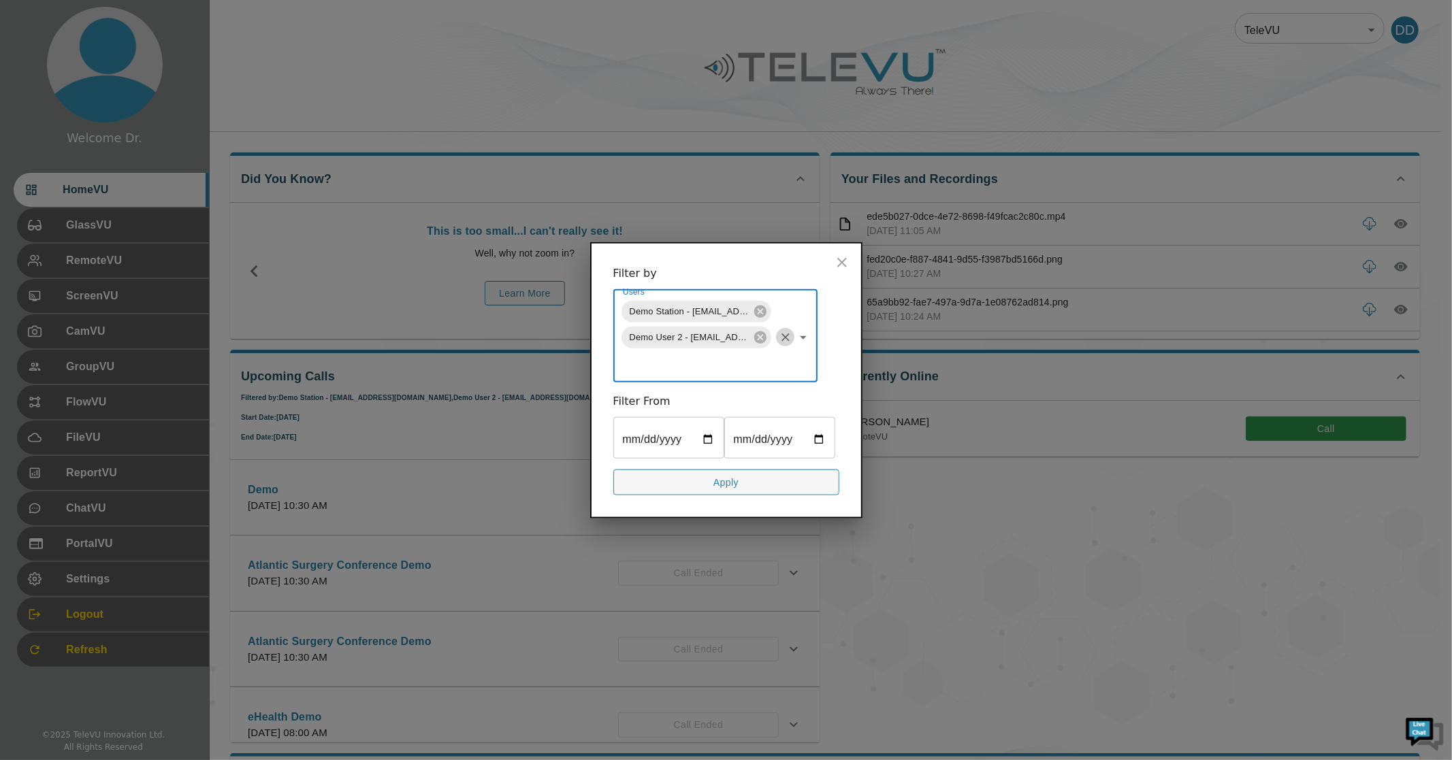
click at [787, 336] on icon "Clear" at bounding box center [786, 337] width 14 height 14
click at [773, 350] on input "Users" at bounding box center [696, 363] width 154 height 26
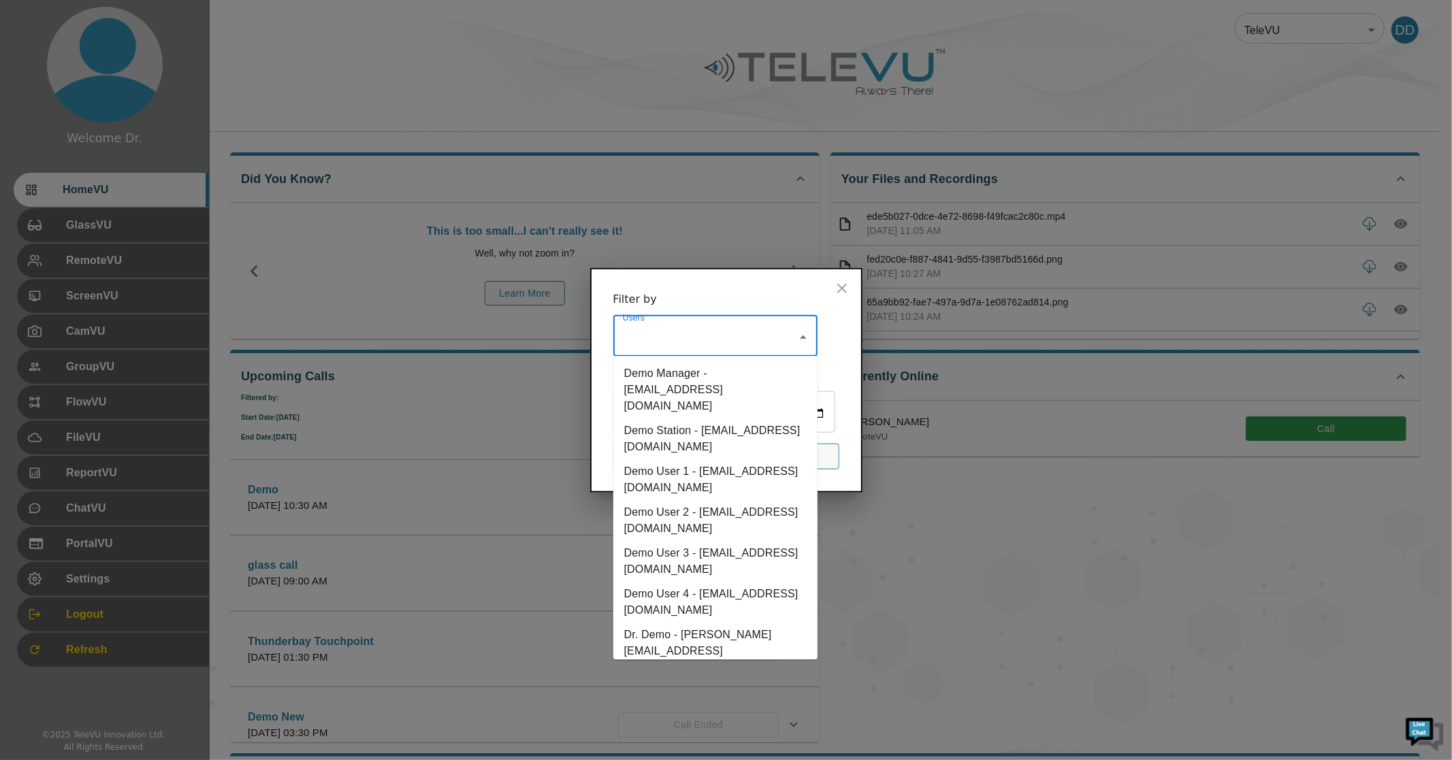
click at [830, 330] on div "Users Users Demo Manager - [EMAIL_ADDRESS][DOMAIN_NAME] Demo Station - [EMAIL_A…" at bounding box center [726, 337] width 226 height 38
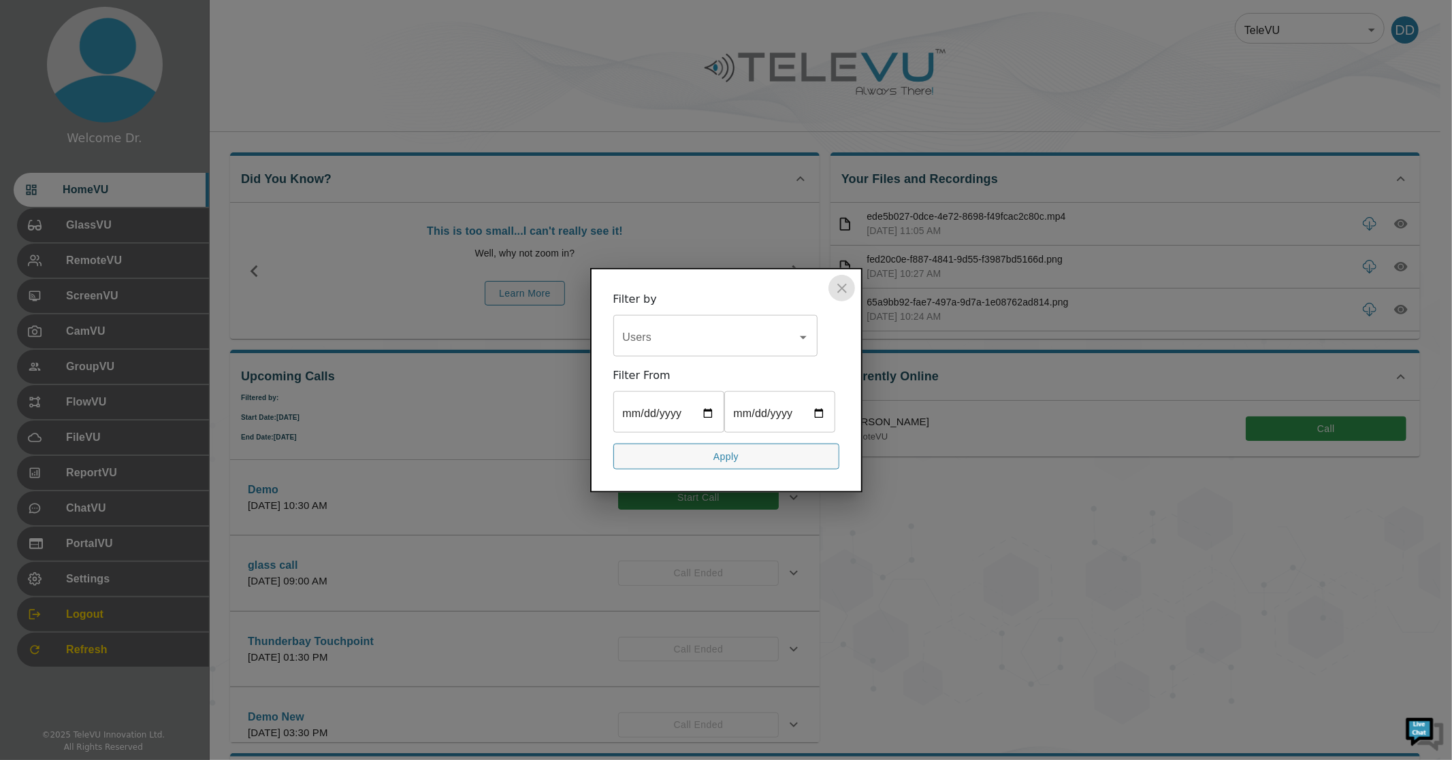
click at [843, 294] on icon "close" at bounding box center [842, 288] width 16 height 16
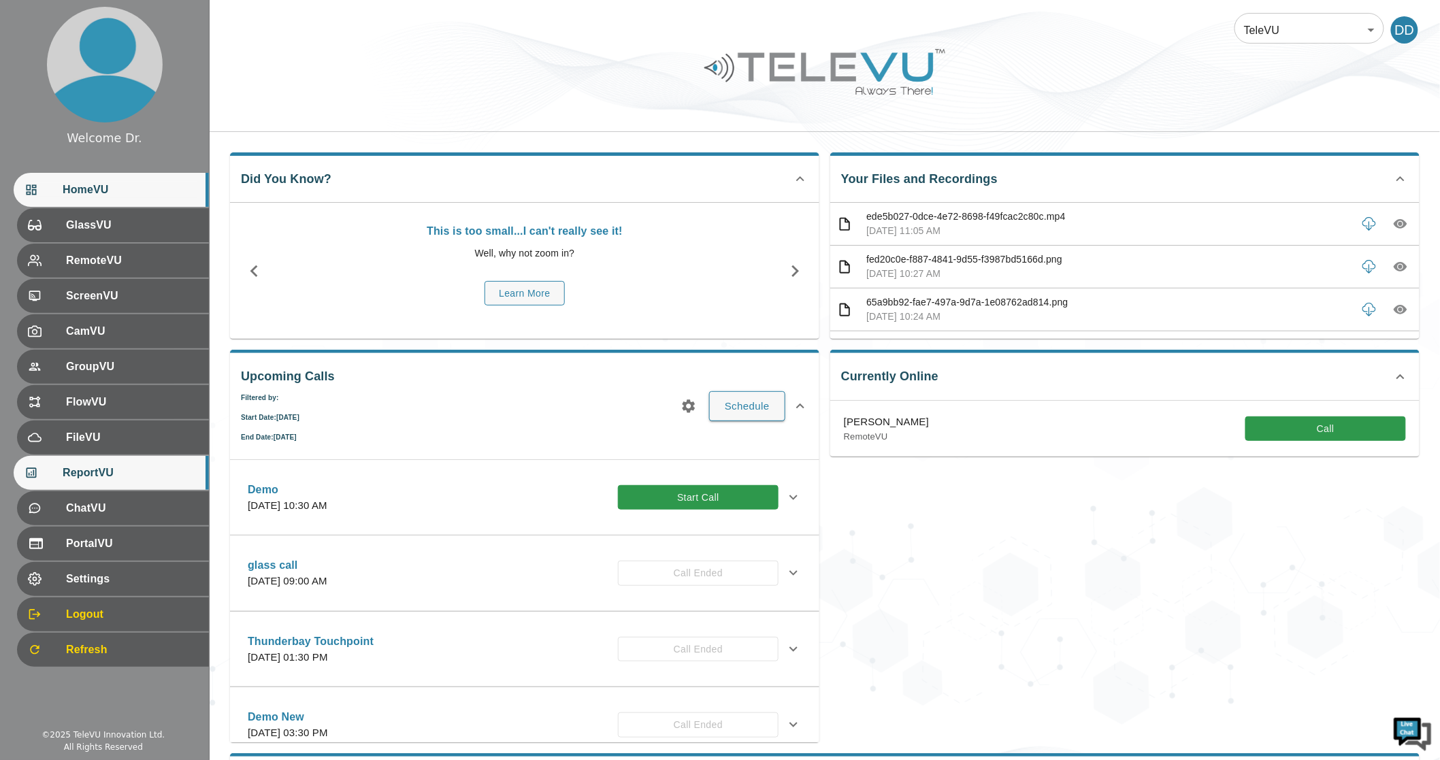
click at [110, 479] on span "ReportVU" at bounding box center [130, 473] width 135 height 16
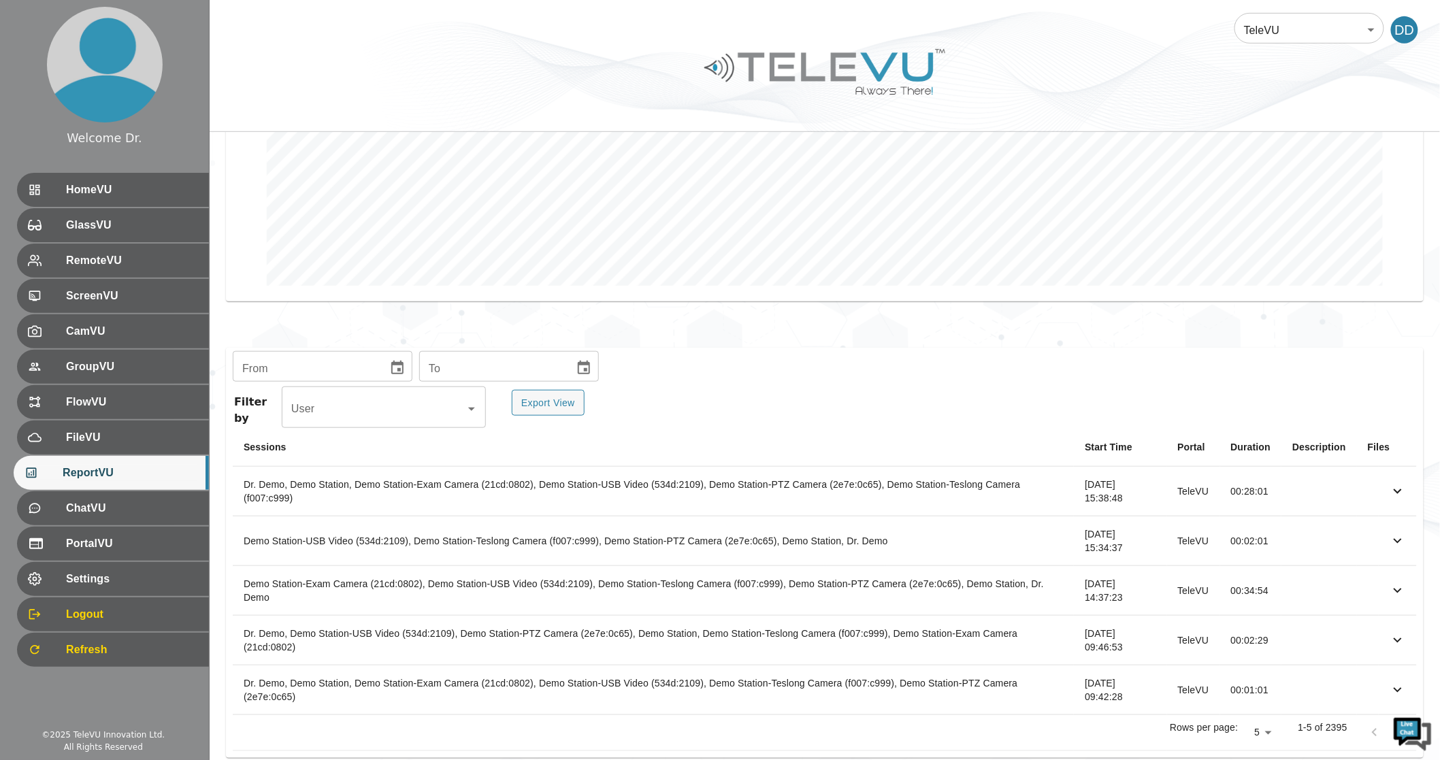
scroll to position [300, 0]
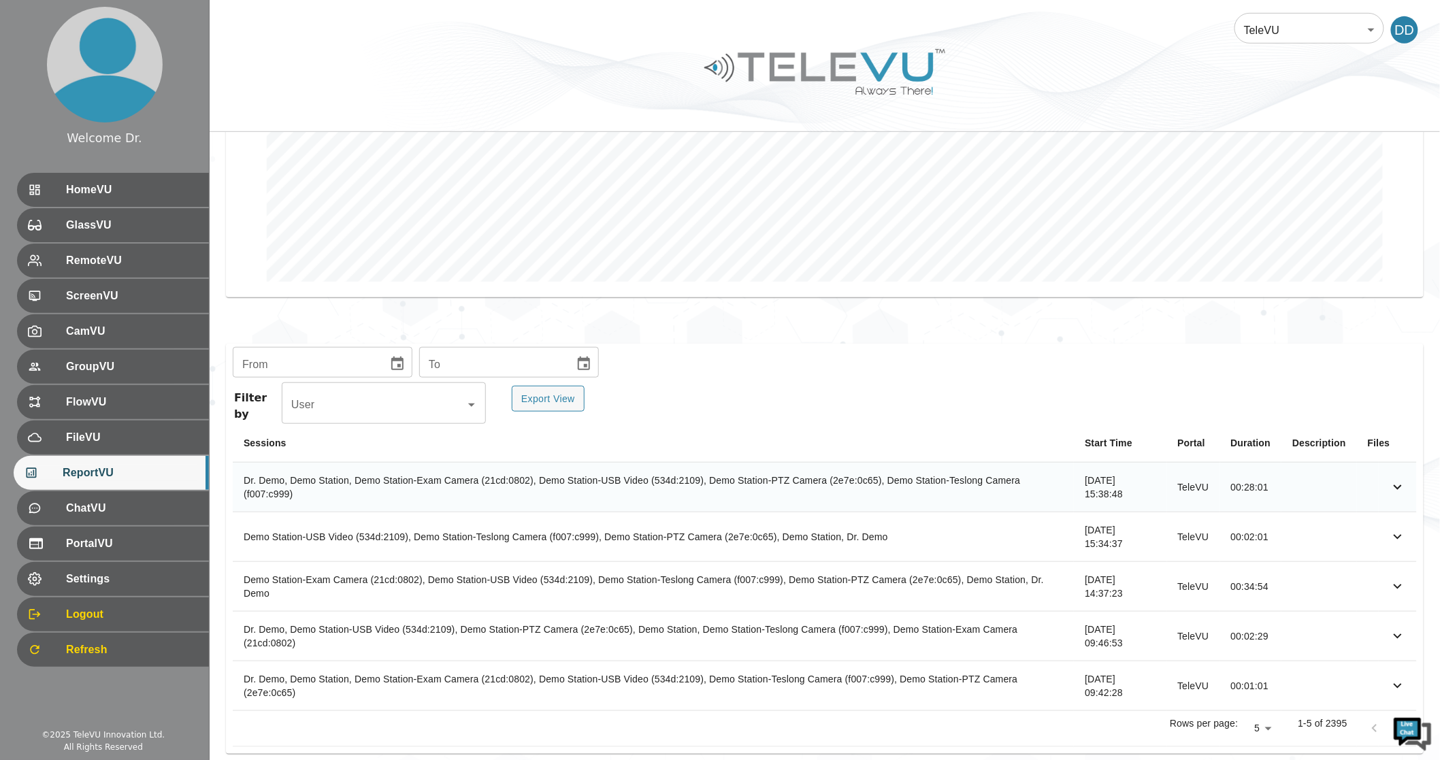
click at [1401, 485] on icon "simple table" at bounding box center [1398, 487] width 8 height 5
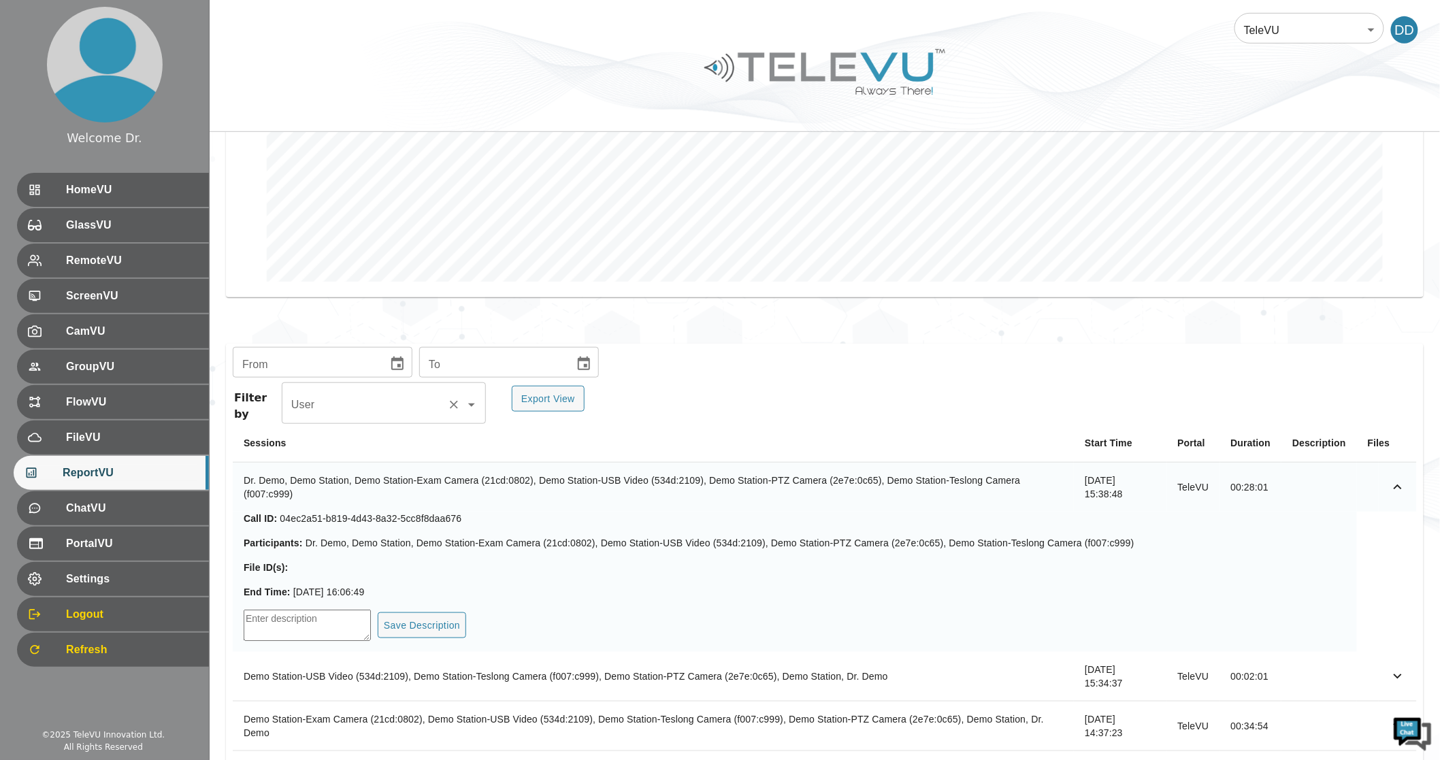
click at [438, 399] on input "User" at bounding box center [365, 405] width 154 height 26
click at [682, 386] on div "Filter by User User Export View" at bounding box center [825, 405] width 1184 height 38
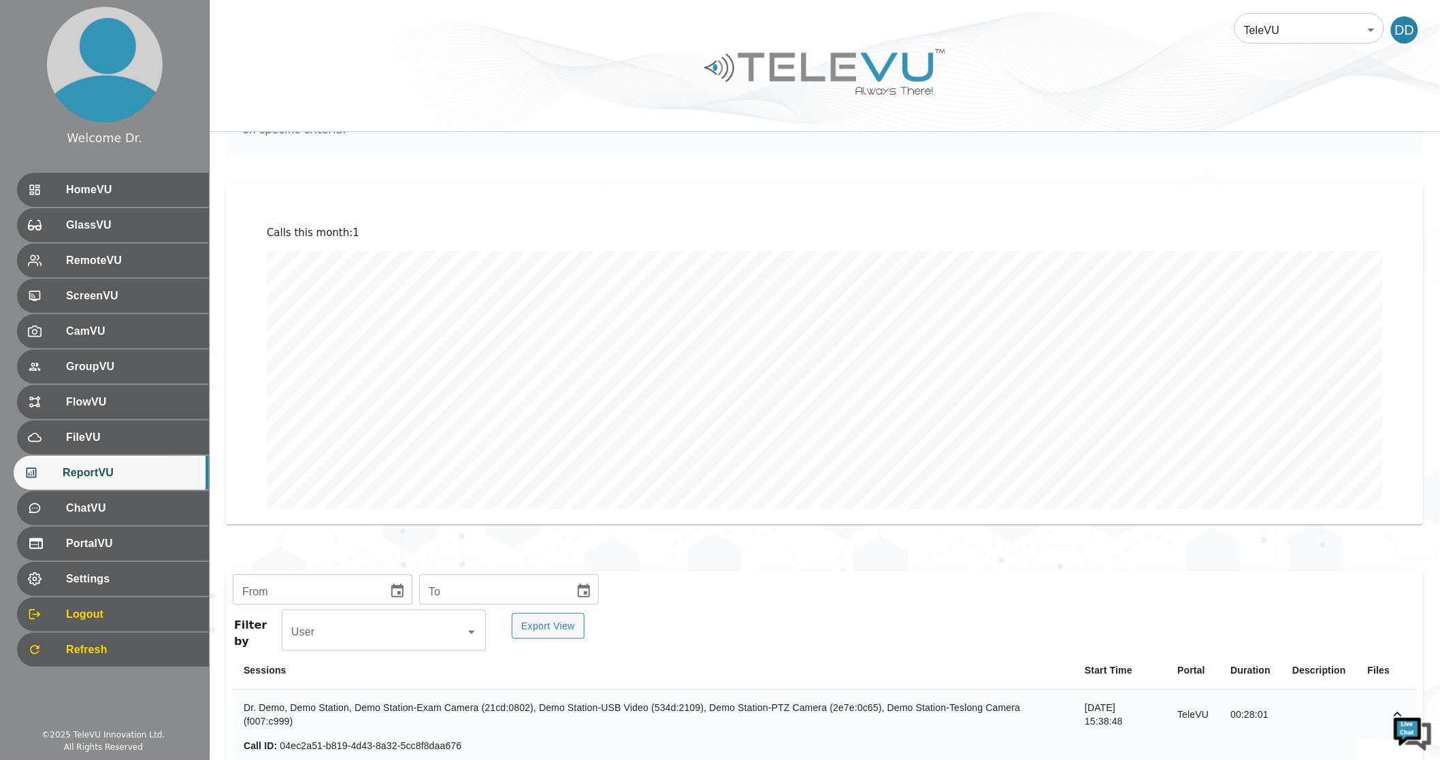
scroll to position [0, 0]
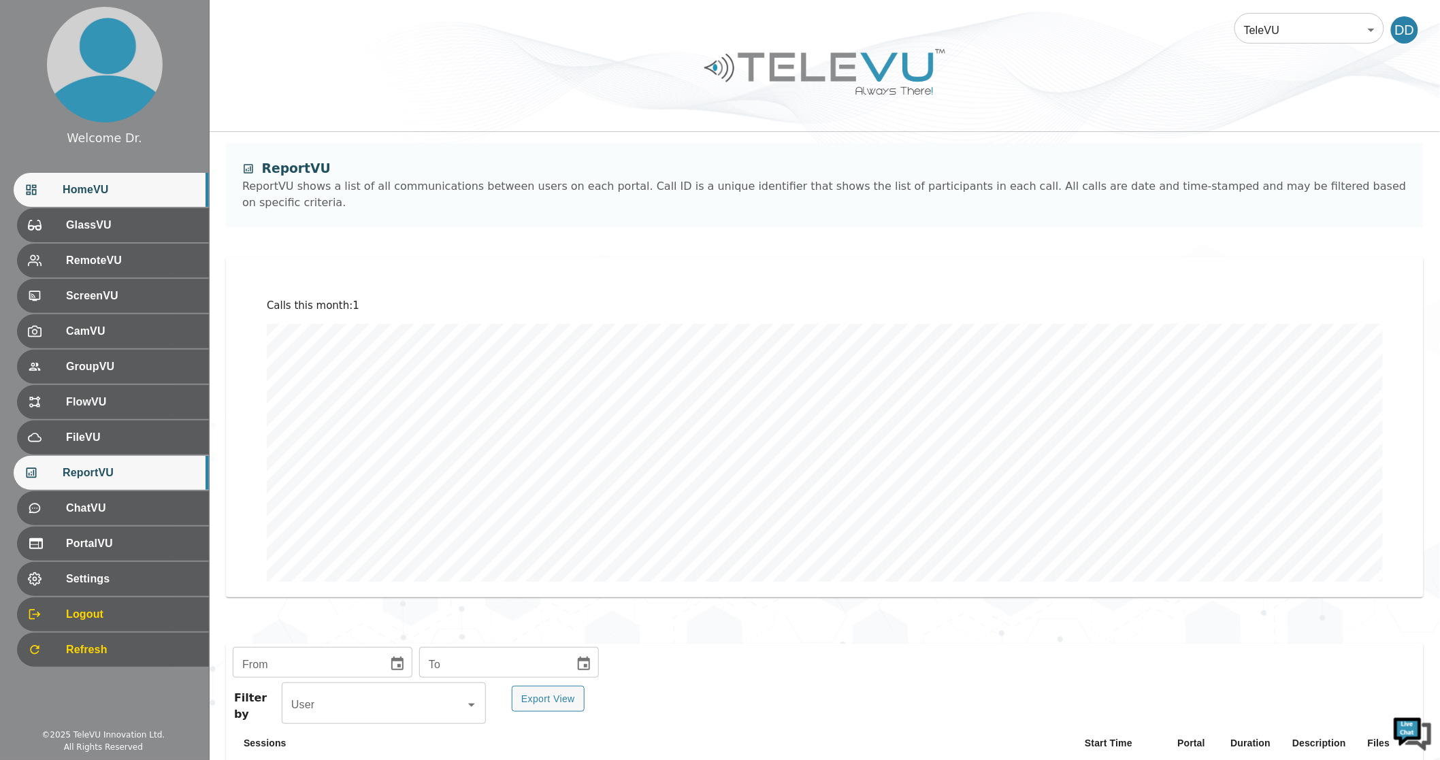
click at [133, 199] on div "HomeVU" at bounding box center [111, 190] width 195 height 34
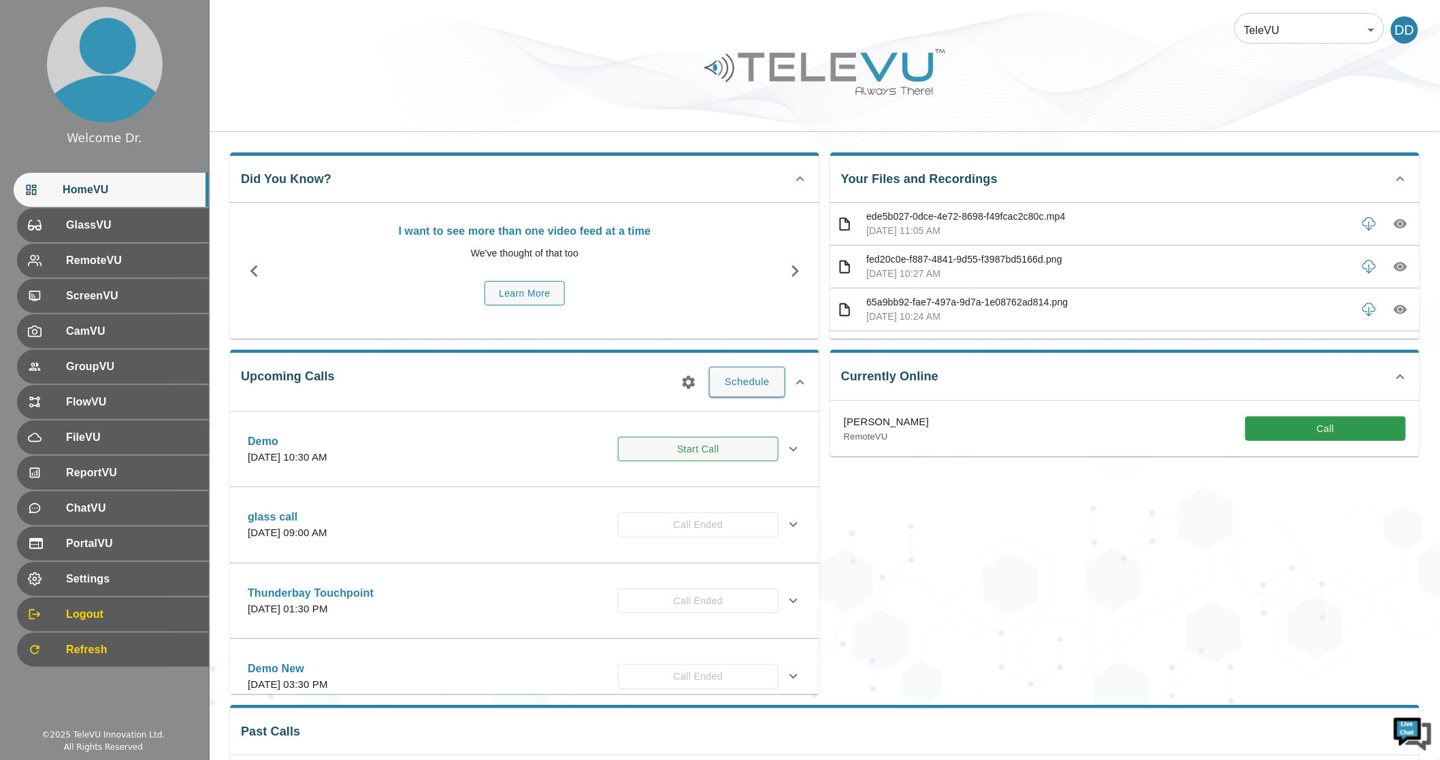
click at [689, 450] on button "Start Call" at bounding box center [698, 449] width 161 height 25
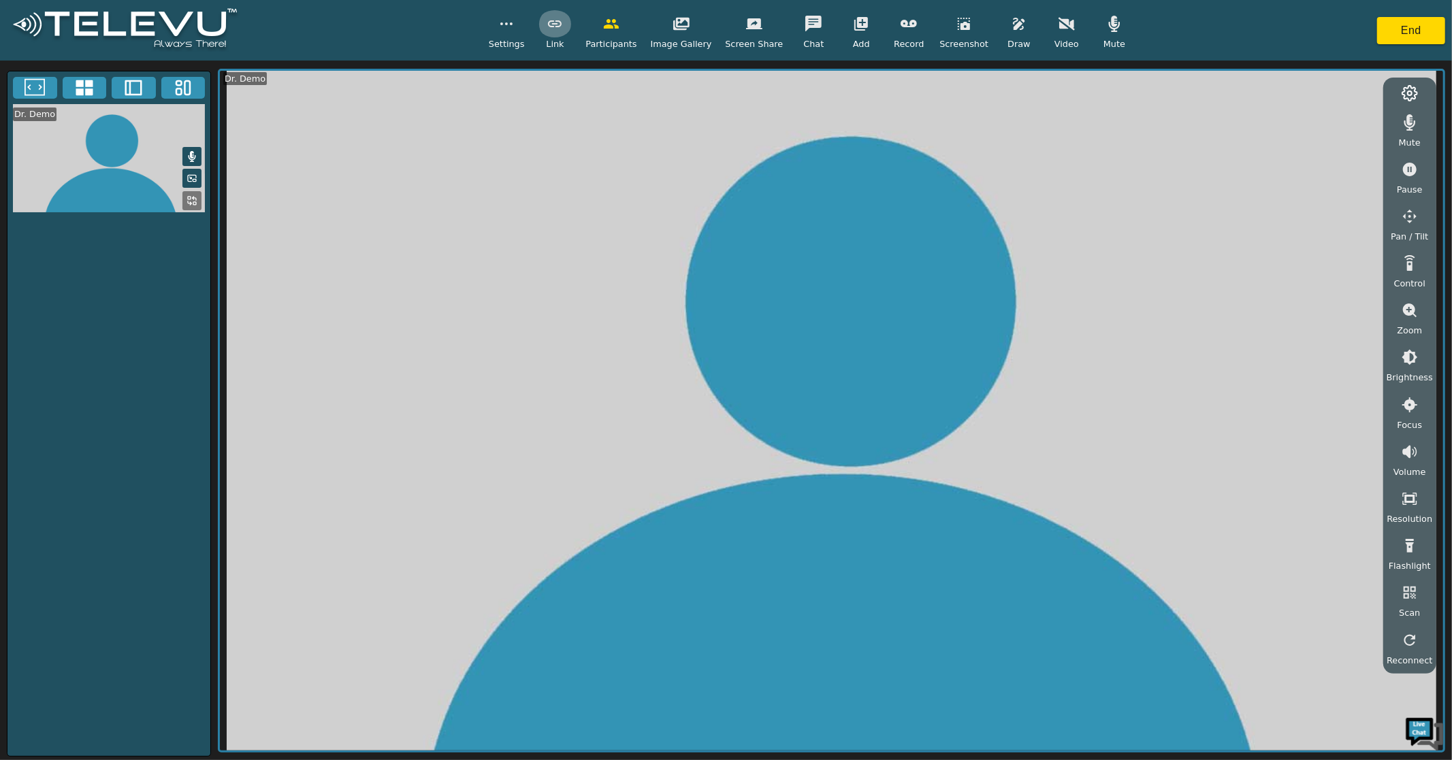
click at [563, 31] on icon "button" at bounding box center [555, 24] width 16 height 16
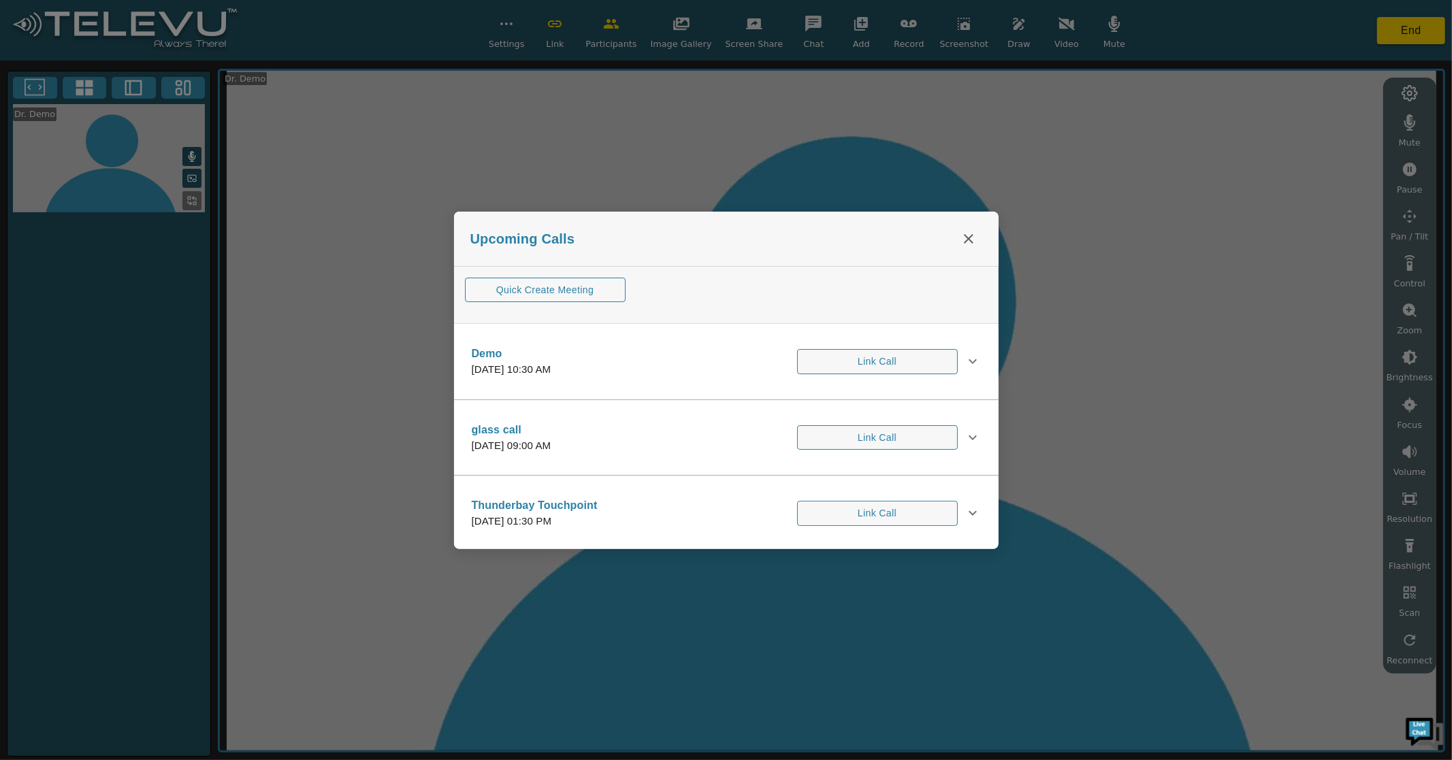
click at [422, 113] on div at bounding box center [726, 380] width 1452 height 760
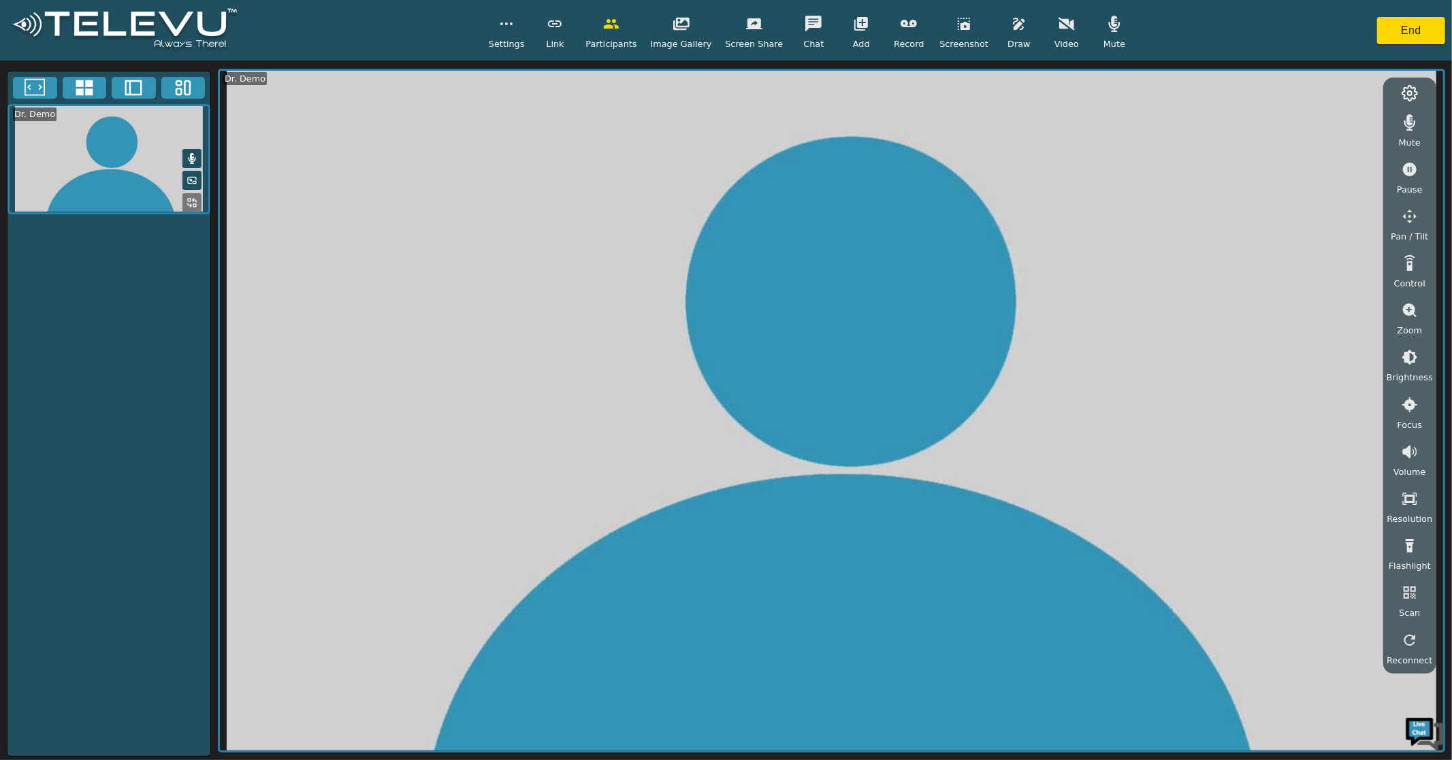
click at [563, 20] on icon "button" at bounding box center [555, 24] width 16 height 16
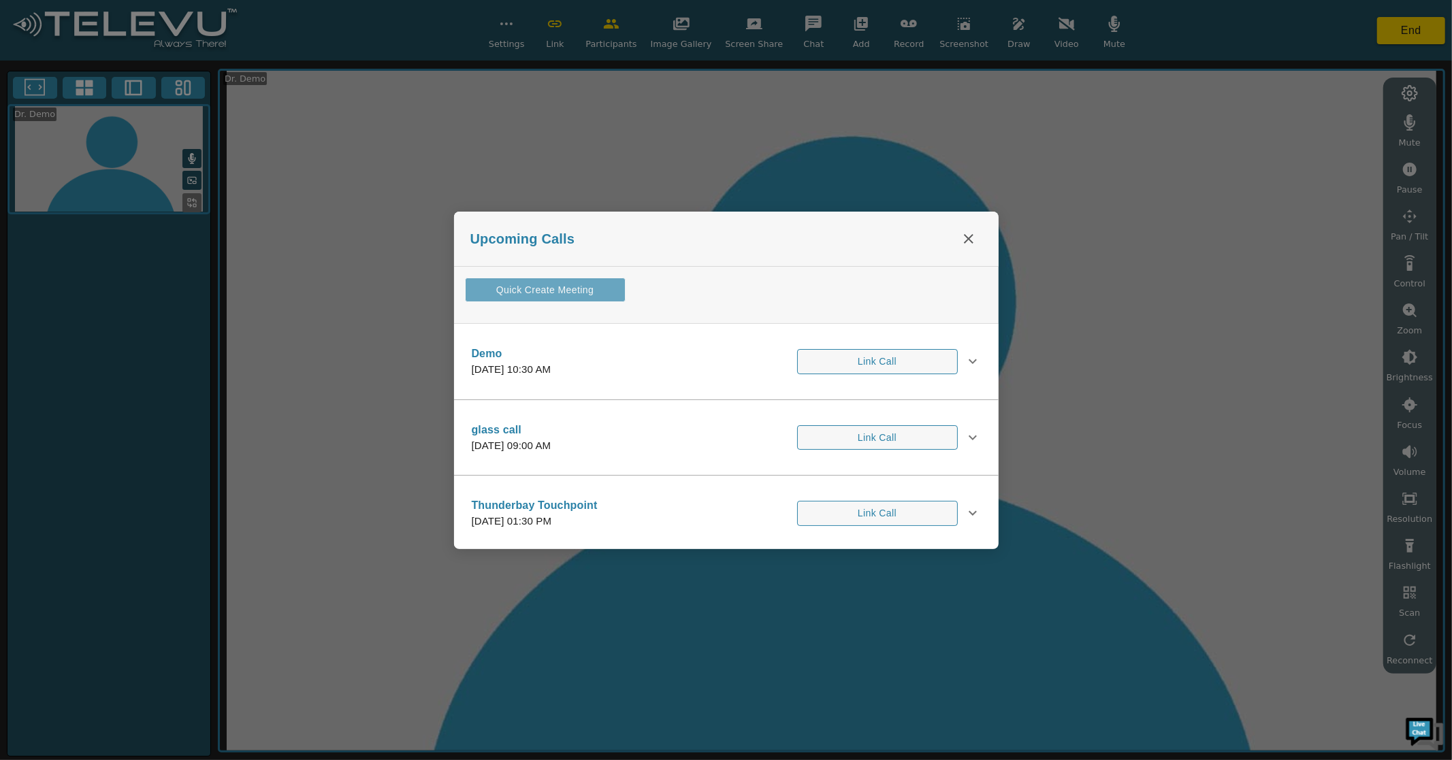
click at [560, 290] on button "Quick Create Meeting" at bounding box center [545, 290] width 161 height 25
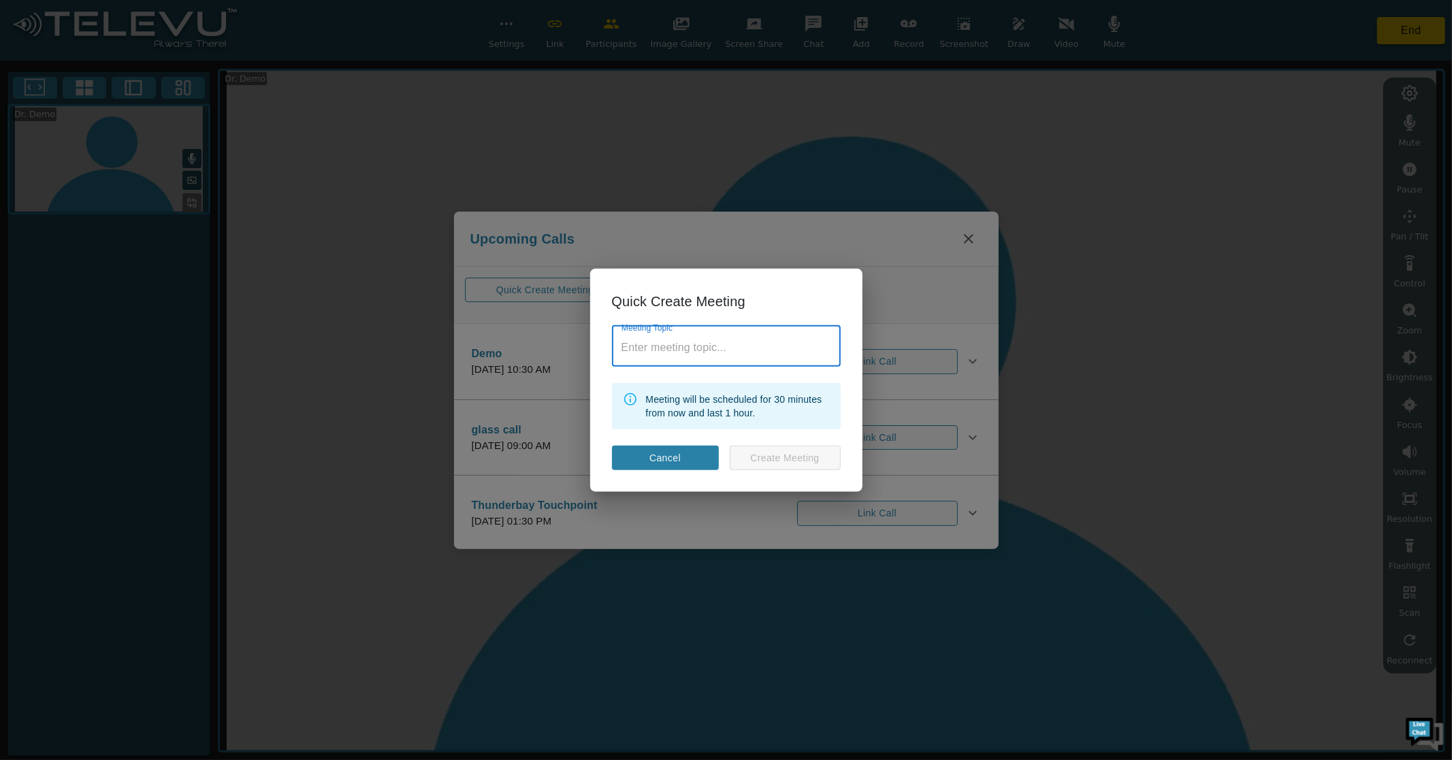
click at [662, 451] on button "Cancel" at bounding box center [665, 457] width 107 height 25
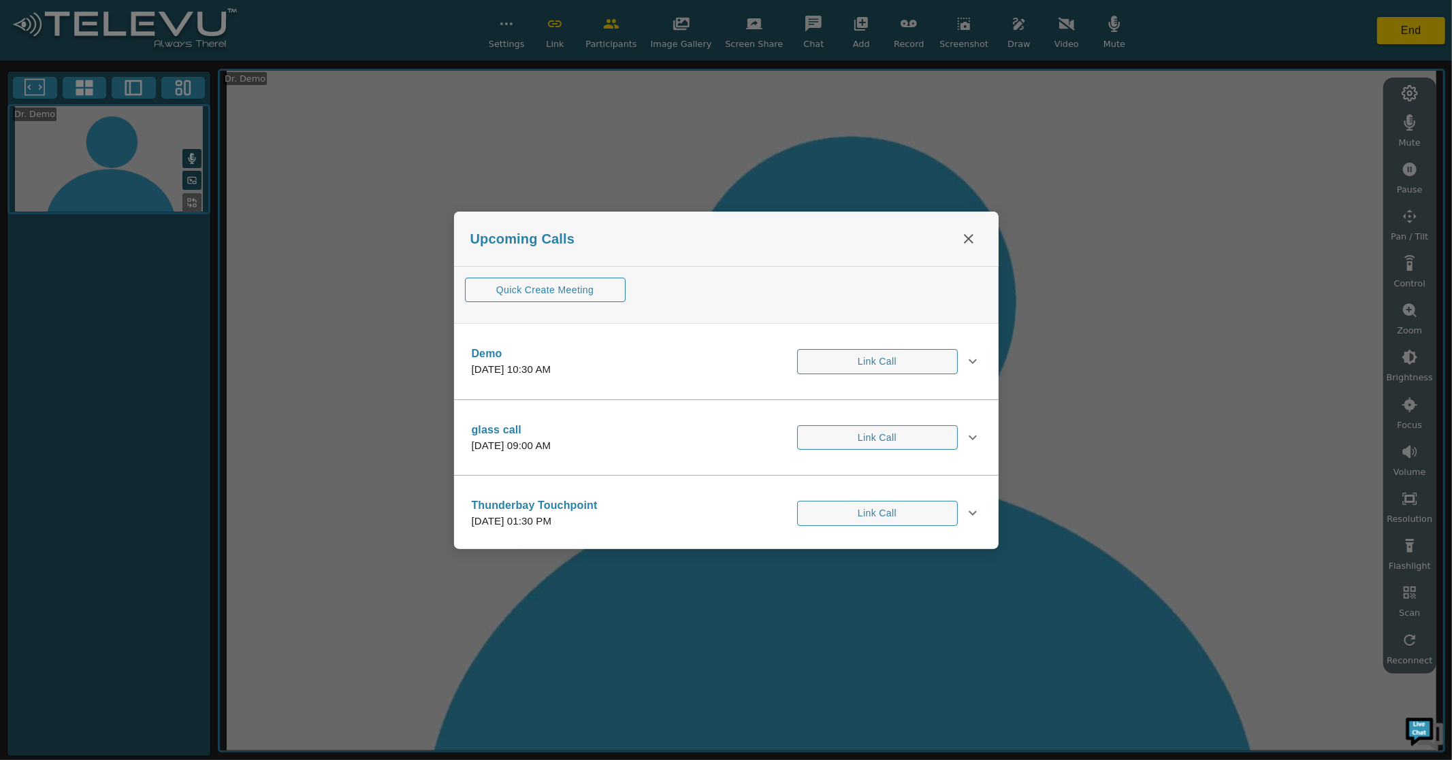
drag, startPoint x: 968, startPoint y: 236, endPoint x: 1084, endPoint y: 202, distance: 120.4
click at [968, 236] on icon "close" at bounding box center [968, 239] width 16 height 16
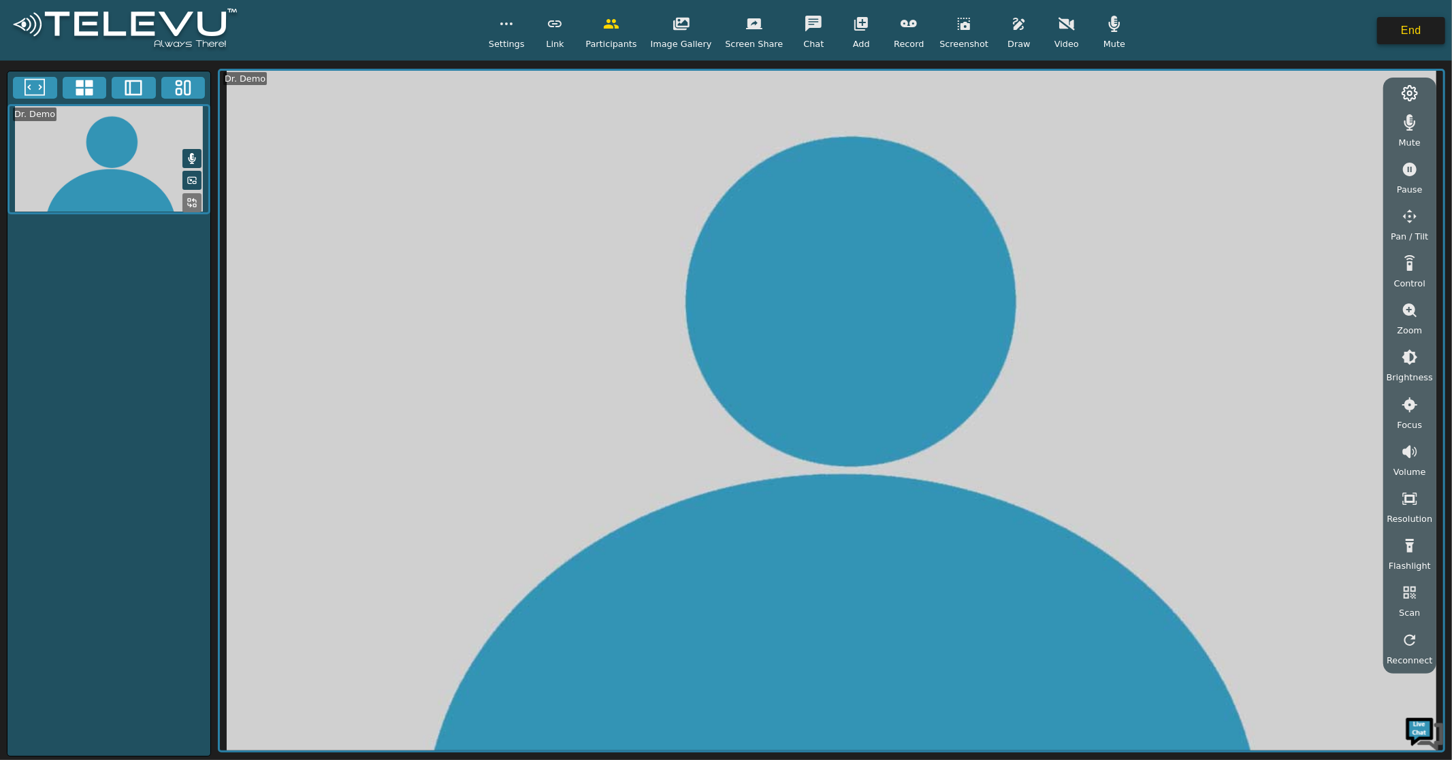
click at [1428, 26] on button "End" at bounding box center [1411, 30] width 68 height 27
